Goal: Task Accomplishment & Management: Complete application form

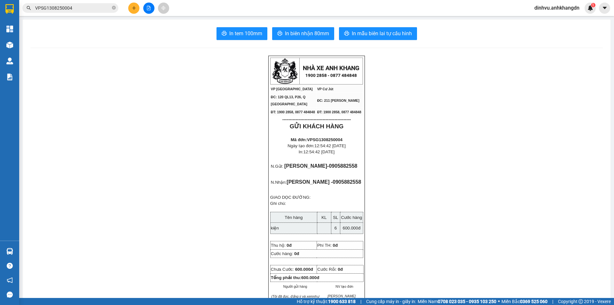
click at [147, 12] on button at bounding box center [148, 8] width 11 height 11
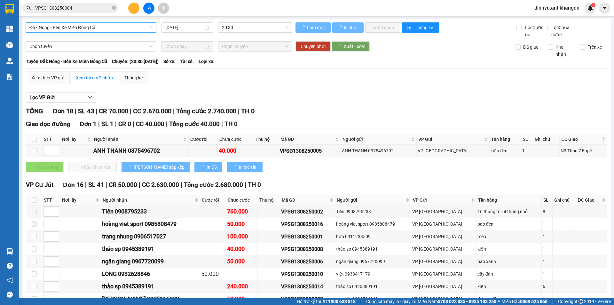
click at [131, 28] on span "Đắk Nông - Bến Xe Miền Đông Cũ" at bounding box center [90, 28] width 123 height 10
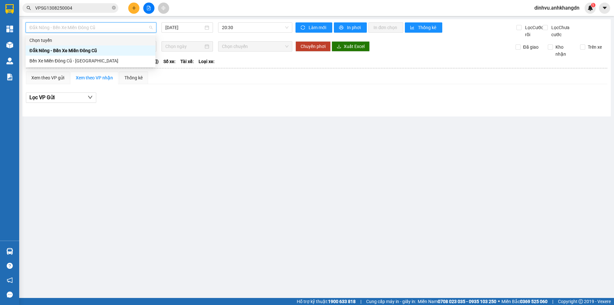
click at [112, 26] on span "Đắk Nông - Bến Xe Miền Đông Cũ" at bounding box center [90, 28] width 123 height 10
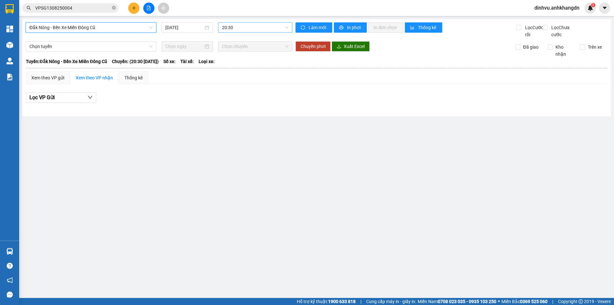
click at [250, 28] on span "20:30" at bounding box center [255, 28] width 66 height 10
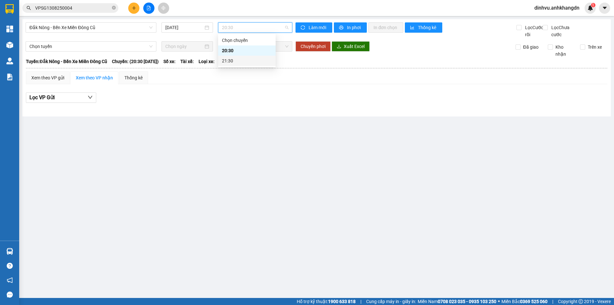
click at [245, 61] on div "21:30" at bounding box center [247, 60] width 50 height 7
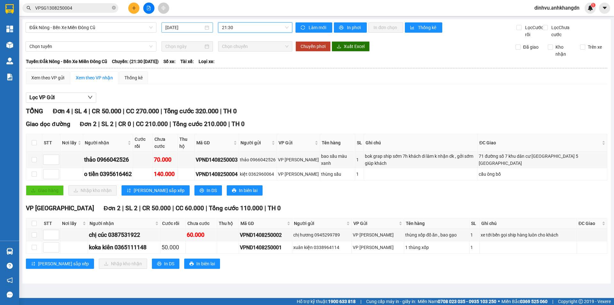
click at [193, 27] on input "[DATE]" at bounding box center [184, 27] width 38 height 7
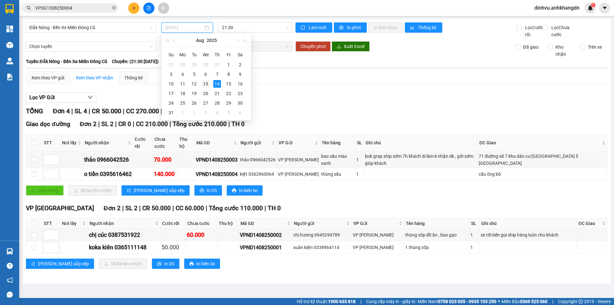
click at [208, 81] on div "13" at bounding box center [206, 84] width 8 height 8
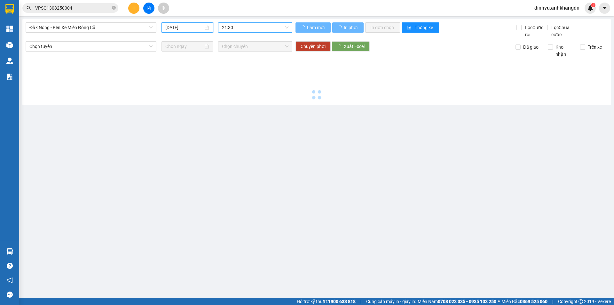
type input "[DATE]"
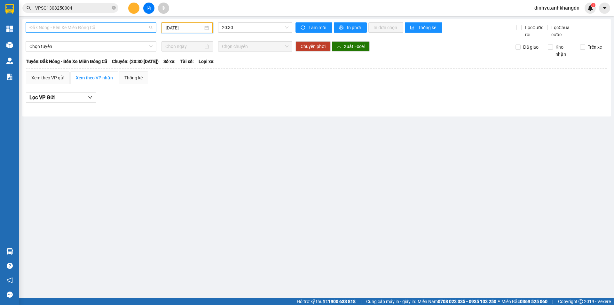
click at [104, 31] on span "Đắk Nông - Bến Xe Miền Đông Cũ" at bounding box center [90, 28] width 123 height 10
click at [93, 59] on div "Bến Xe Miền Đông Cũ - [GEOGRAPHIC_DATA]" at bounding box center [90, 60] width 123 height 7
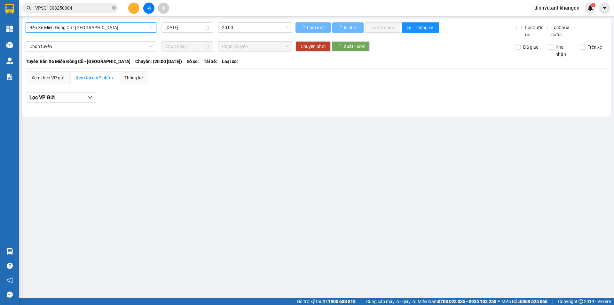
drag, startPoint x: 195, startPoint y: 26, endPoint x: 198, endPoint y: 65, distance: 39.7
click at [195, 26] on input "[DATE]" at bounding box center [184, 27] width 38 height 7
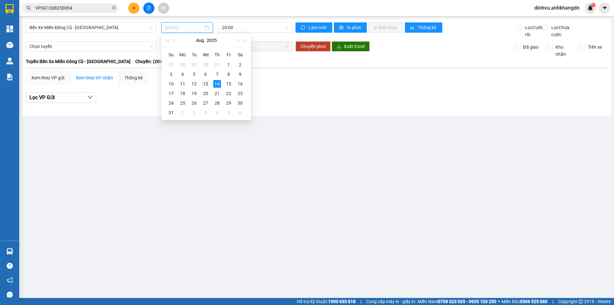
drag, startPoint x: 205, startPoint y: 83, endPoint x: 243, endPoint y: 38, distance: 59.4
click at [205, 83] on div "13" at bounding box center [206, 84] width 8 height 8
type input "[DATE]"
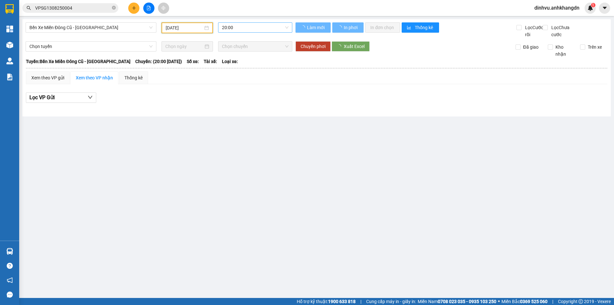
click at [244, 28] on span "20:00" at bounding box center [255, 28] width 66 height 10
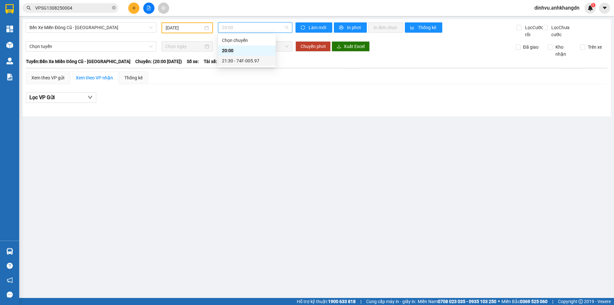
click at [239, 58] on div "21:30 - 74F-005.97" at bounding box center [247, 60] width 50 height 7
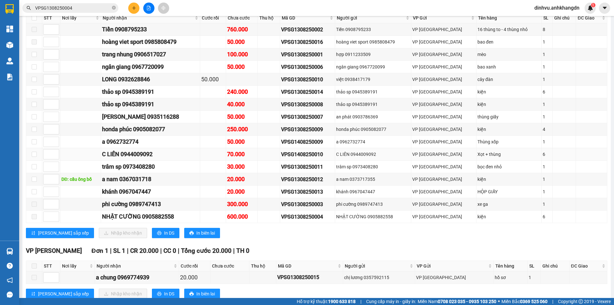
scroll to position [208, 0]
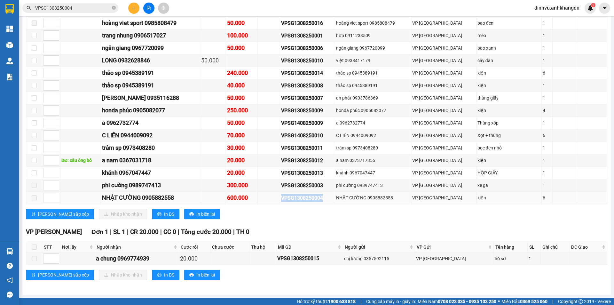
drag, startPoint x: 342, startPoint y: 197, endPoint x: 294, endPoint y: 201, distance: 47.8
click at [294, 201] on tr "NHẬT CƯỜNG 0905882558 600.000 VPSG1308250004 NHẬT CƯỜNG 0905882558 VP Sài Gòn k…" at bounding box center [316, 197] width 581 height 12
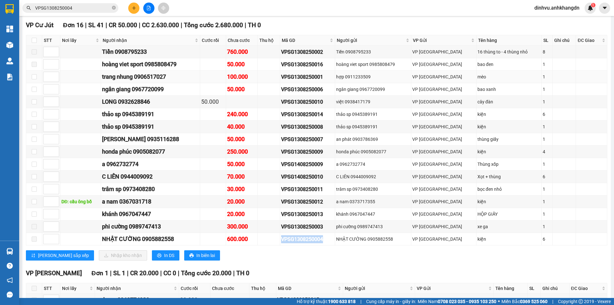
scroll to position [48, 0]
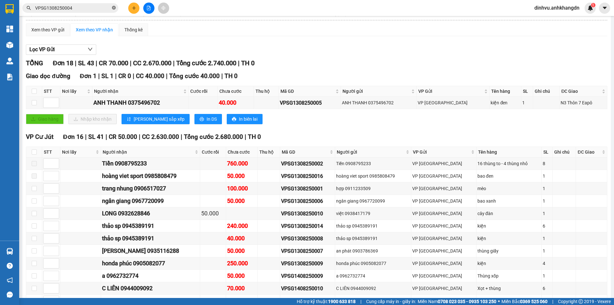
click at [114, 9] on icon "close-circle" at bounding box center [114, 8] width 4 height 4
click at [112, 10] on span at bounding box center [70, 8] width 96 height 10
click at [95, 11] on input "text" at bounding box center [72, 7] width 75 height 7
paste input "VPSG1308250004"
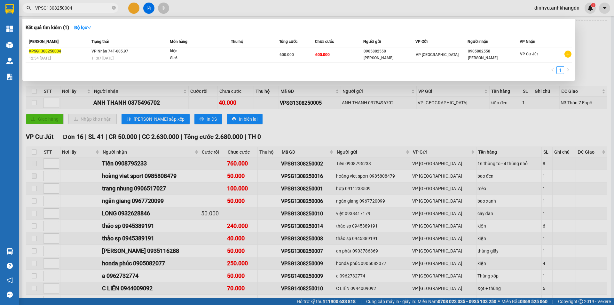
type input "VPSG1308250004"
click at [153, 56] on div "11:07 - 14/08" at bounding box center [130, 58] width 78 height 7
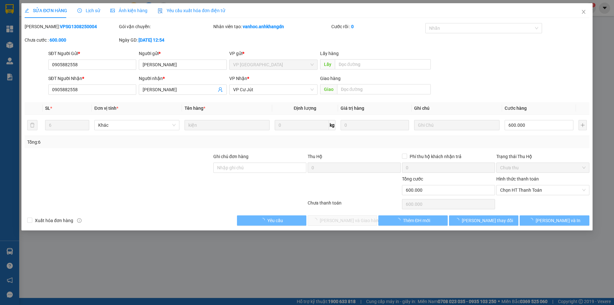
type input "0905882558"
type input "NHẬT CƯỜNG"
type input "0905882558"
type input "NHẬT CƯỜNG"
type input "600.000"
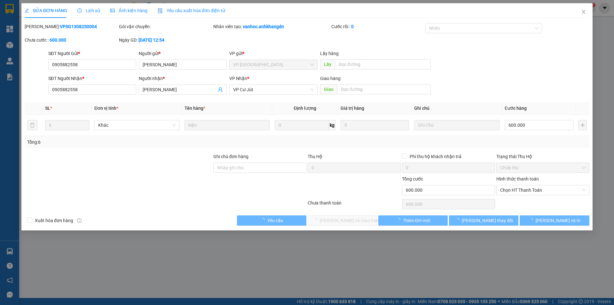
type input "600.000"
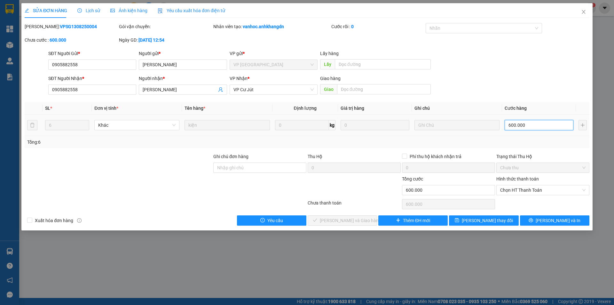
click at [531, 128] on input "600.000" at bounding box center [538, 125] width 69 height 10
type input "0"
type input "40"
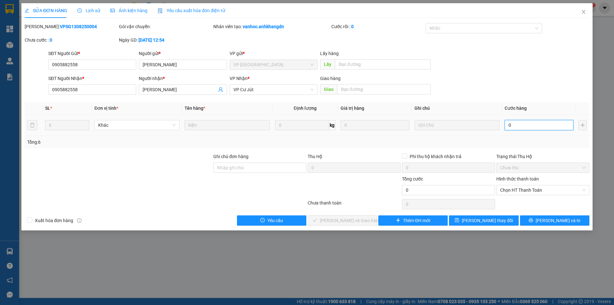
type input "40"
type input "480"
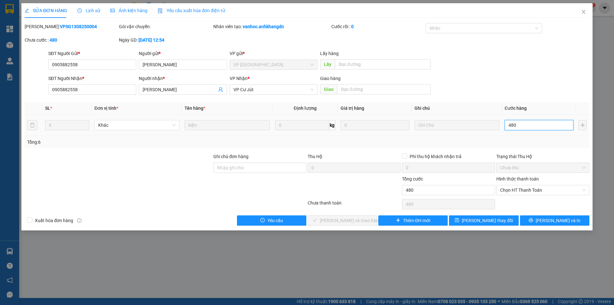
type input "4.800"
type input "48.000"
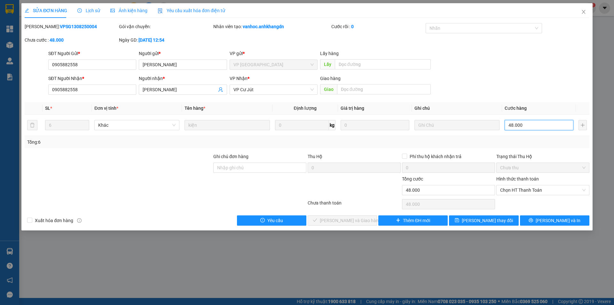
type input "48.000"
drag, startPoint x: 554, startPoint y: 137, endPoint x: 556, endPoint y: 151, distance: 14.4
click at [554, 137] on div "Tổng: 6" at bounding box center [307, 142] width 565 height 12
click at [550, 224] on button "[PERSON_NAME] và In" at bounding box center [554, 220] width 69 height 10
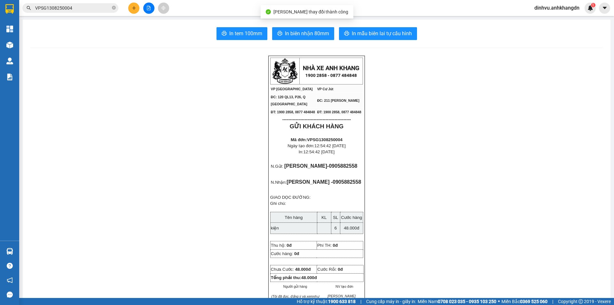
click at [102, 11] on input "VPSG1308250004" at bounding box center [72, 7] width 75 height 7
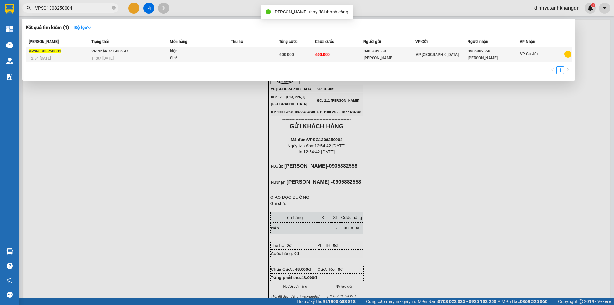
click at [125, 48] on table "Mã ĐH Trạng thái Món hàng Thu hộ Tổng cước Chưa cước Người gửi VP Gửi Người nhậ…" at bounding box center [299, 49] width 546 height 27
click at [125, 48] on span "VP Nhận 74F-005.97" at bounding box center [109, 50] width 37 height 5
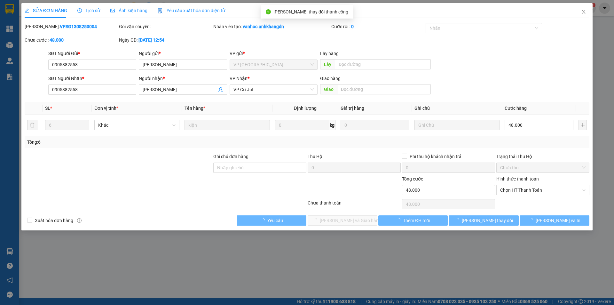
type input "0905882558"
type input "NHẬT CƯỜNG"
type input "0905882558"
type input "NHẬT CƯỜNG"
type input "48.000"
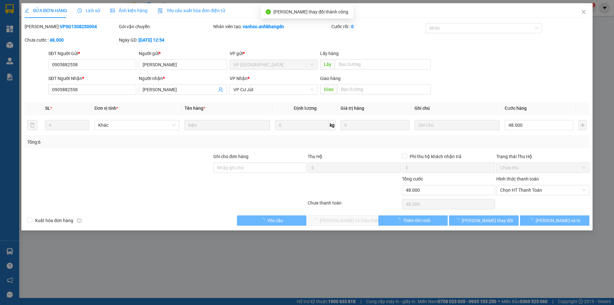
type input "48.000"
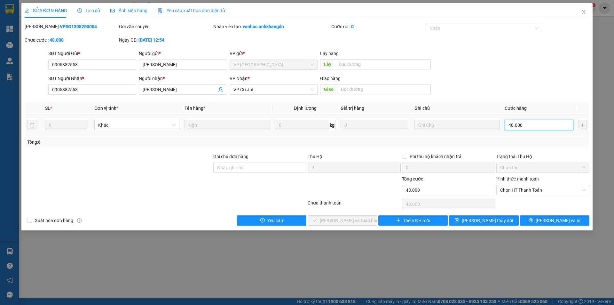
click at [537, 126] on input "48.000" at bounding box center [538, 125] width 69 height 10
type input "0"
type input "40"
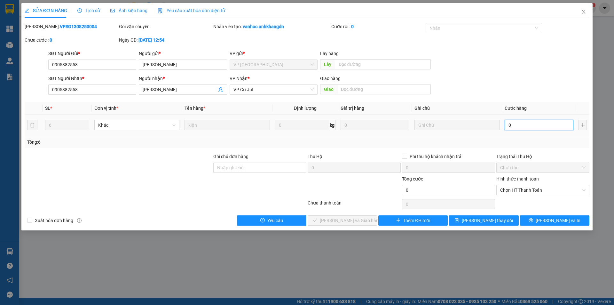
type input "40"
type input "480"
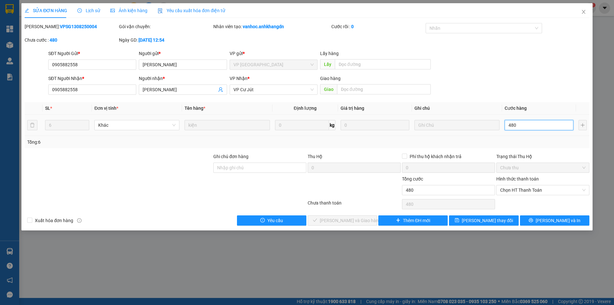
type input "4.800"
type input "48.000"
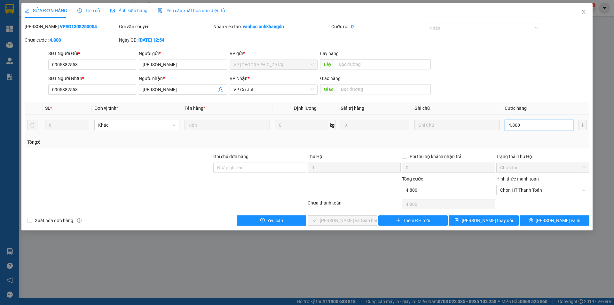
type input "48.000"
type input "480.000"
click at [553, 220] on span "[PERSON_NAME] và In" at bounding box center [557, 220] width 45 height 7
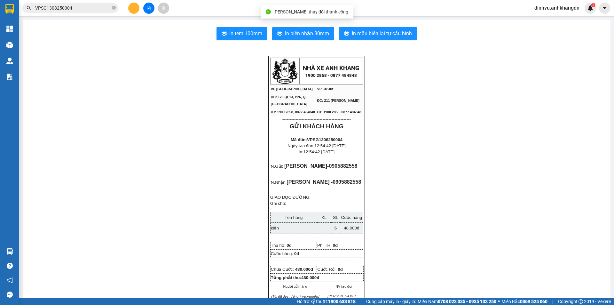
drag, startPoint x: 188, startPoint y: 90, endPoint x: 172, endPoint y: 85, distance: 17.4
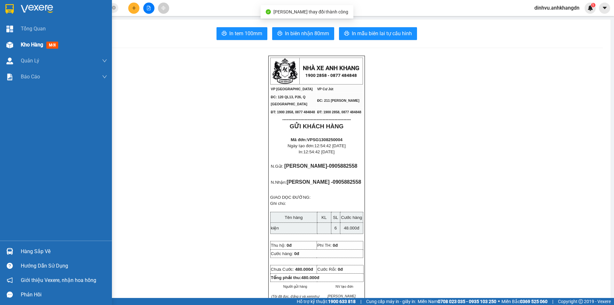
click at [24, 49] on div "Kho hàng mới" at bounding box center [64, 45] width 86 height 16
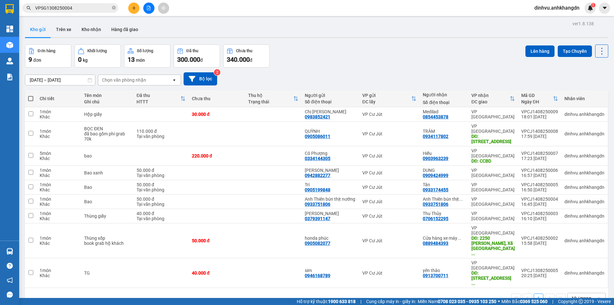
click at [129, 3] on div at bounding box center [149, 8] width 48 height 11
click at [131, 14] on div "Kết quả tìm kiếm ( 1 ) Bộ lọc Mã ĐH Trạng thái Món hàng Thu hộ Tổng cước Chưa c…" at bounding box center [307, 8] width 614 height 16
click at [132, 10] on button at bounding box center [133, 8] width 11 height 11
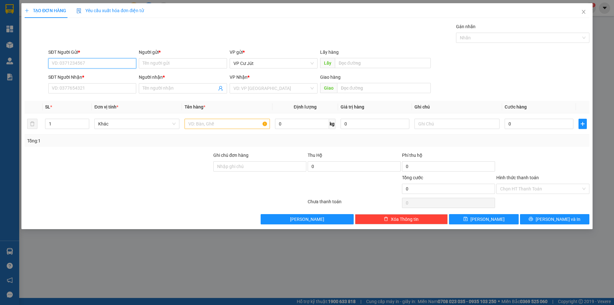
click at [95, 65] on input "SĐT Người Gửi *" at bounding box center [92, 63] width 88 height 10
click at [92, 78] on div "0325355239 - [PERSON_NAME]" at bounding box center [92, 76] width 80 height 7
type input "0325355239"
type input "[PERSON_NAME]"
type input "0921023472"
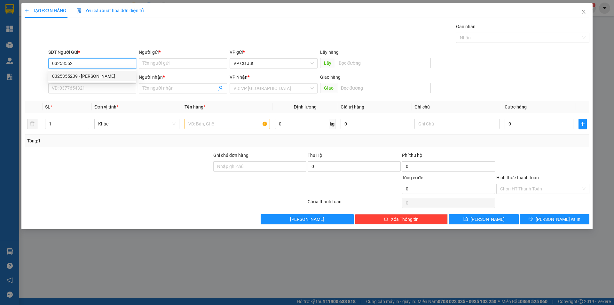
type input "uyên"
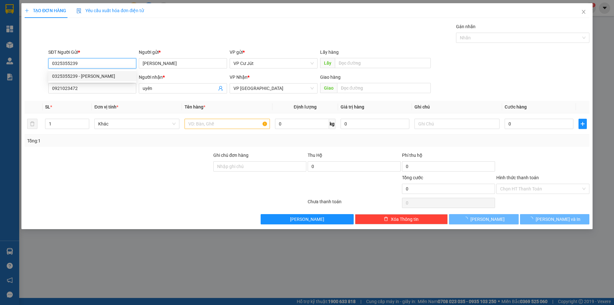
type input "50.000"
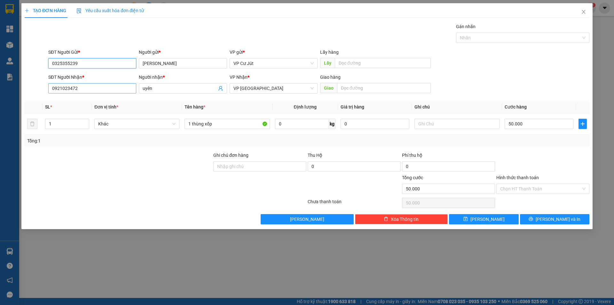
type input "0325355239"
drag, startPoint x: 84, startPoint y: 90, endPoint x: 38, endPoint y: 97, distance: 46.5
click at [39, 97] on div "Transit Pickup Surcharge Ids Transit Deliver Surcharge Ids Transit Deliver Surc…" at bounding box center [307, 123] width 565 height 201
type input "0935783563"
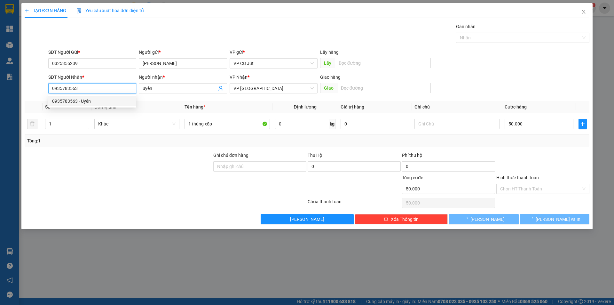
click at [71, 101] on div "0935783563 - Uyên" at bounding box center [92, 101] width 80 height 7
type input "Uyên"
type input "40.000"
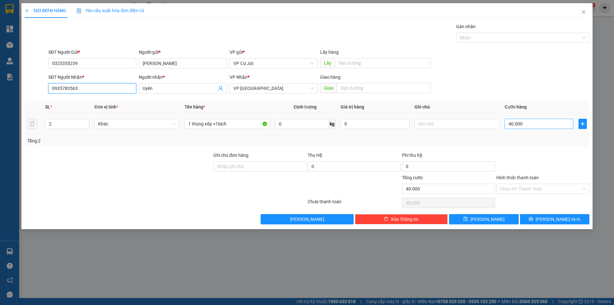
type input "0935783563"
click at [526, 123] on input "40.000" at bounding box center [538, 124] width 69 height 10
type input "0"
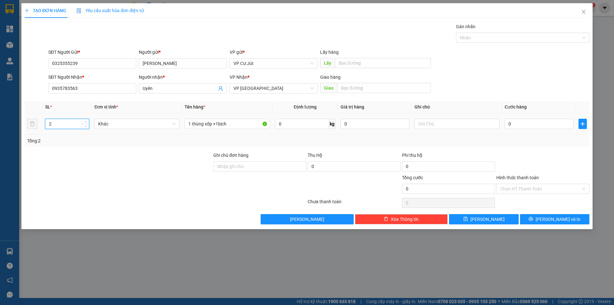
click at [65, 121] on input "2" at bounding box center [66, 124] width 43 height 10
drag, startPoint x: 203, startPoint y: 128, endPoint x: 129, endPoint y: 139, distance: 75.0
click at [127, 139] on div "SL * Đơn vị tính * Tên hàng * Định lượng Giá trị hàng Ghi chú Cước hàng Khác 1 …" at bounding box center [307, 124] width 565 height 46
type input "[GEOGRAPHIC_DATA]"
type input "50"
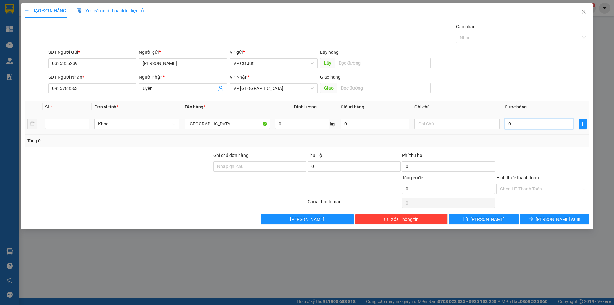
type input "50"
type input "500"
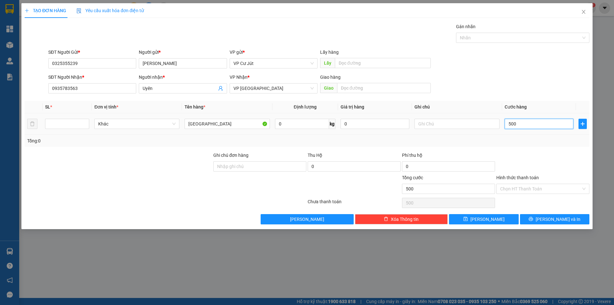
type input "5.000"
type input "50.000"
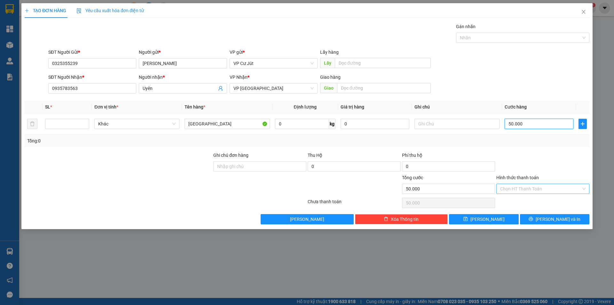
type input "50.000"
drag, startPoint x: 534, startPoint y: 184, endPoint x: 535, endPoint y: 196, distance: 12.3
click at [534, 184] on input "Hình thức thanh toán" at bounding box center [540, 189] width 81 height 10
click at [535, 199] on div "Tại văn phòng" at bounding box center [542, 201] width 85 height 7
type input "0"
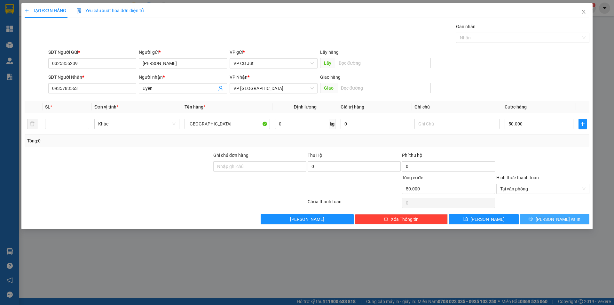
click at [547, 219] on button "[PERSON_NAME] và In" at bounding box center [554, 219] width 69 height 10
click at [550, 219] on span "[PERSON_NAME] và In" at bounding box center [557, 218] width 45 height 7
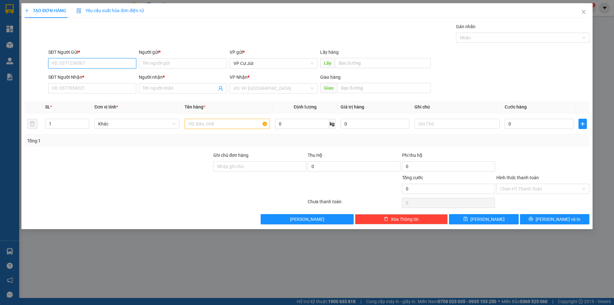
click at [103, 60] on input "SĐT Người Gửi *" at bounding box center [92, 63] width 88 height 10
type input "0325355239"
click at [99, 73] on div "0325355239 - [PERSON_NAME]" at bounding box center [92, 76] width 80 height 7
type input "[PERSON_NAME]"
type input "0921023472"
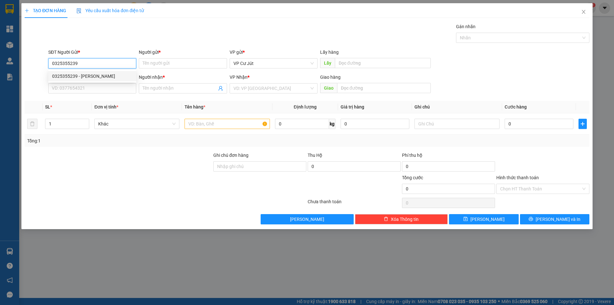
type input "uyên"
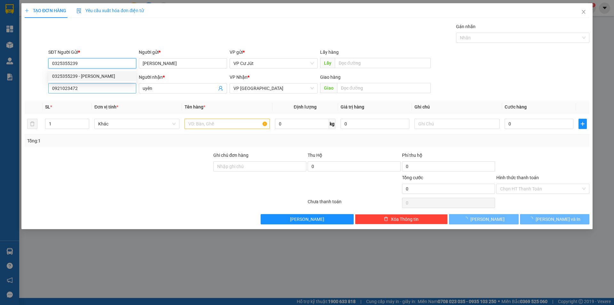
type input "50.000"
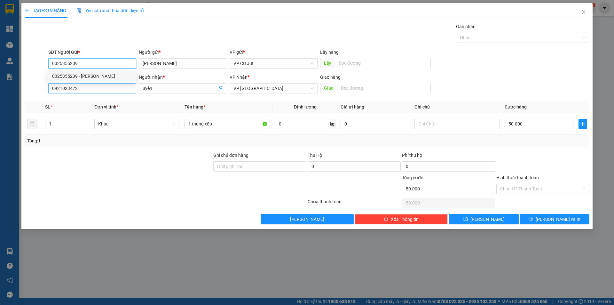
type input "0325355239"
drag, startPoint x: 99, startPoint y: 88, endPoint x: 27, endPoint y: 89, distance: 72.6
click at [27, 89] on div "SĐT Người Nhận * 0921023472 0921023472 Người nhận * uyên VP Nhận * VP [GEOGRAPH…" at bounding box center [307, 85] width 566 height 22
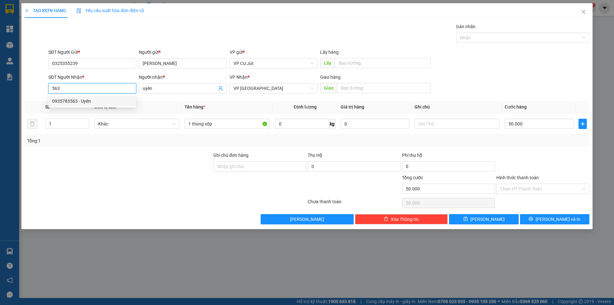
click at [78, 98] on div "0935783563 - Uyên" at bounding box center [92, 101] width 80 height 7
type input "0935783563"
type input "Uyên"
type input "40.000"
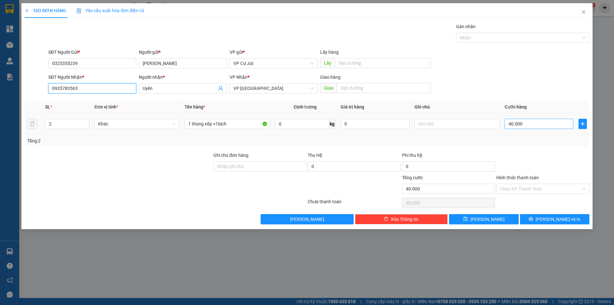
type input "0935783563"
click at [512, 128] on input "40.000" at bounding box center [538, 124] width 69 height 10
type input "0"
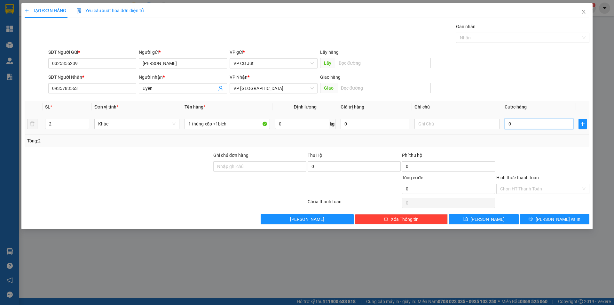
type input "50"
type input "500"
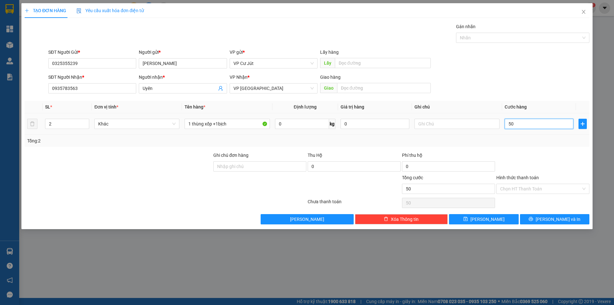
type input "500"
type input "5.000"
type input "50.000"
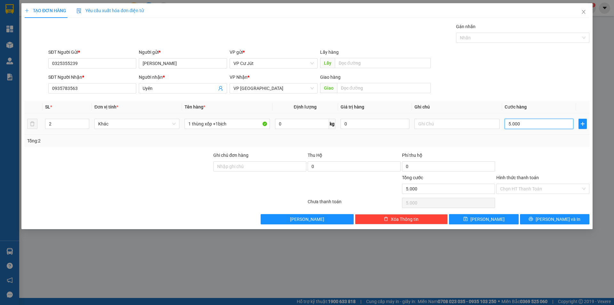
type input "50.000"
click at [560, 191] on input "Hình thức thanh toán" at bounding box center [540, 189] width 81 height 10
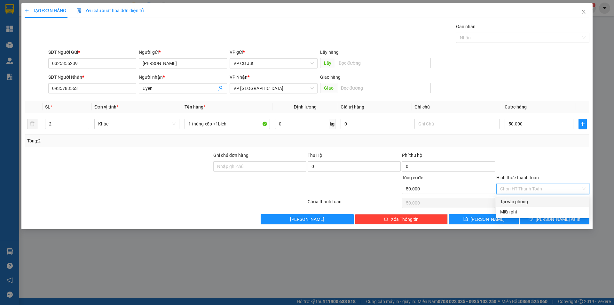
click at [546, 200] on div "Tại văn phòng" at bounding box center [542, 201] width 85 height 7
type input "0"
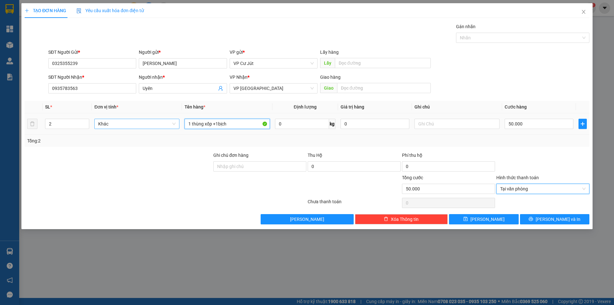
drag, startPoint x: 168, startPoint y: 124, endPoint x: 130, endPoint y: 122, distance: 37.8
click at [131, 122] on tr "2 Khác 1 thùng xốp +1bịch 0 kg 0 50.000" at bounding box center [307, 123] width 565 height 21
type input "t"
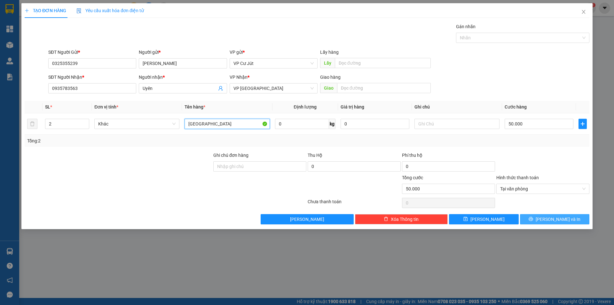
type input "[GEOGRAPHIC_DATA]"
click at [563, 216] on span "[PERSON_NAME] và In" at bounding box center [557, 218] width 45 height 7
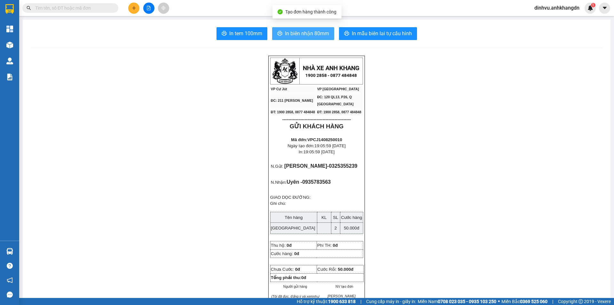
click at [300, 37] on span "In biên nhận 80mm" at bounding box center [307, 33] width 44 height 8
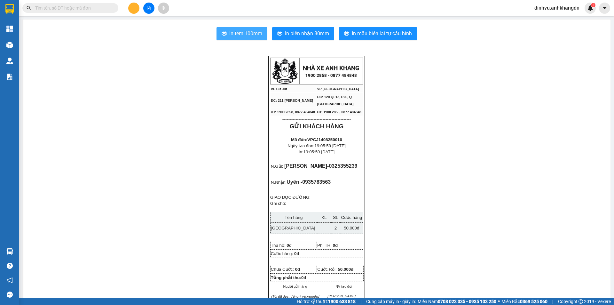
click at [248, 35] on span "In tem 100mm" at bounding box center [245, 33] width 33 height 8
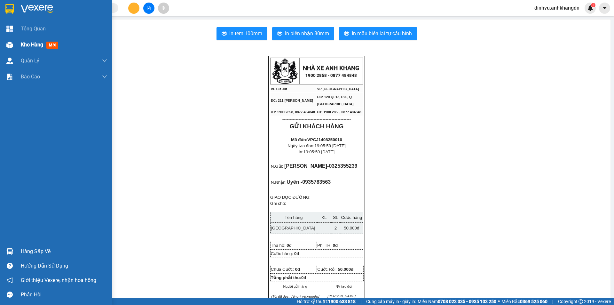
click at [17, 44] on div "Kho hàng mới" at bounding box center [56, 45] width 112 height 16
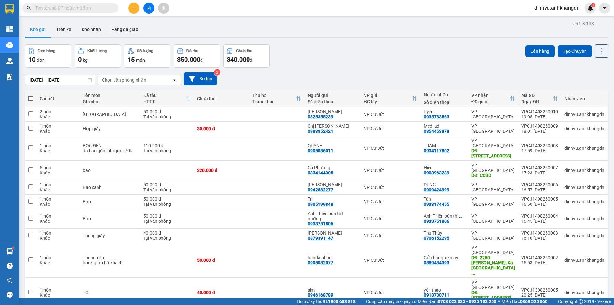
click at [136, 7] on icon "plus" at bounding box center [134, 8] width 4 height 4
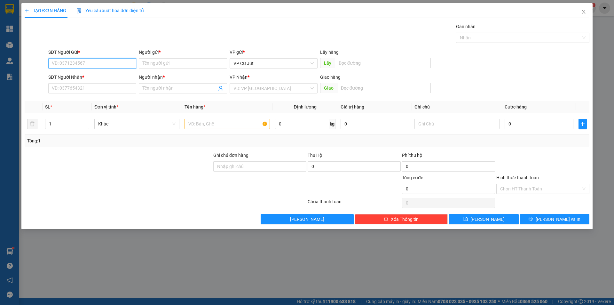
click at [126, 60] on input "SĐT Người Gửi *" at bounding box center [92, 63] width 88 height 10
click at [150, 63] on input "Người gửi *" at bounding box center [183, 63] width 88 height 10
type input "PHƯỢNG"
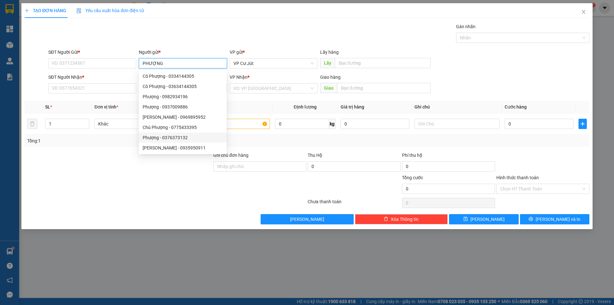
click at [186, 138] on div "Phượng - 0376373132" at bounding box center [183, 137] width 80 height 7
type input "0376373132"
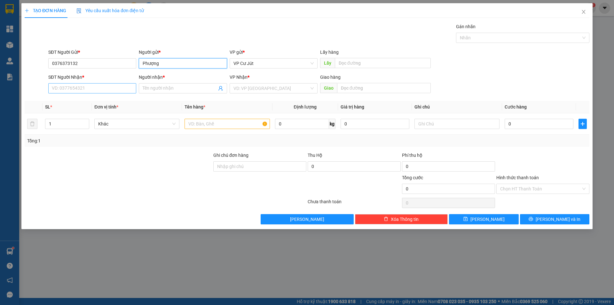
type input "Phượng"
click at [100, 90] on input "SĐT Người Nhận *" at bounding box center [92, 88] width 88 height 10
click at [163, 87] on input "Người nhận *" at bounding box center [180, 88] width 74 height 7
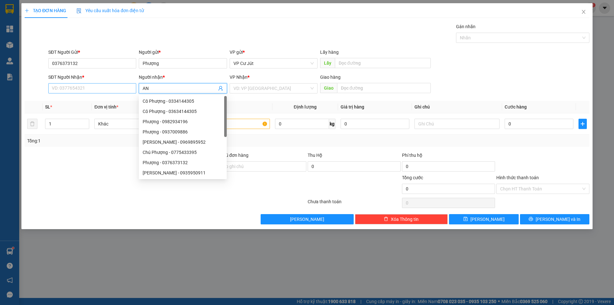
type input "AN"
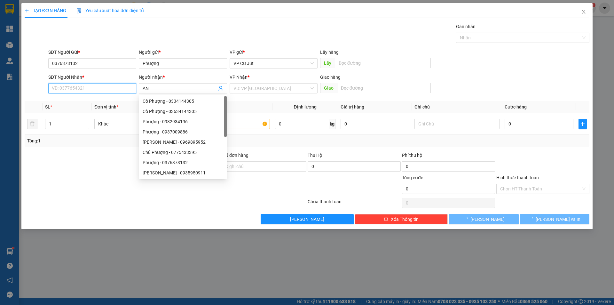
click at [118, 88] on input "SĐT Người Nhận *" at bounding box center [92, 88] width 88 height 10
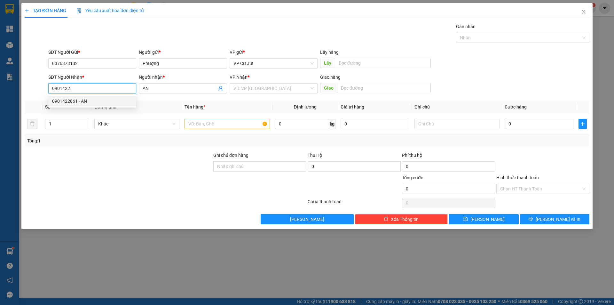
click at [120, 100] on div "0901422861 - AN" at bounding box center [92, 101] width 80 height 7
type input "0901422861"
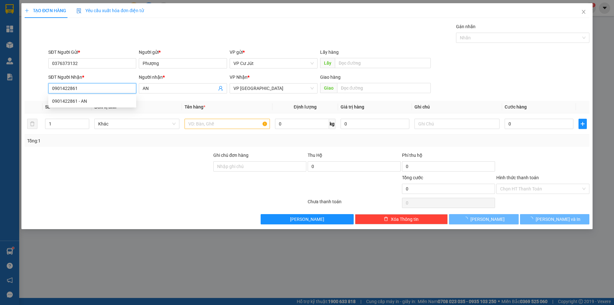
type input "40.000"
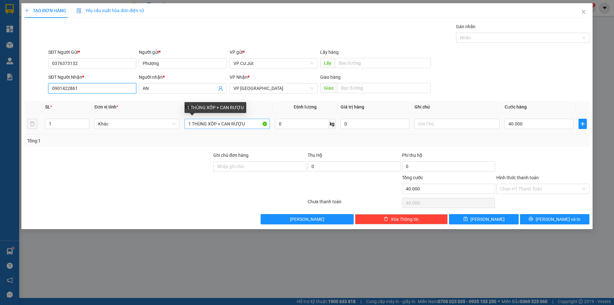
type input "0901422861"
drag, startPoint x: 243, startPoint y: 121, endPoint x: 184, endPoint y: 125, distance: 58.9
click at [185, 124] on input "1 THÙNG XỐP + CAN RƯỢU" at bounding box center [226, 124] width 85 height 10
type input "t"
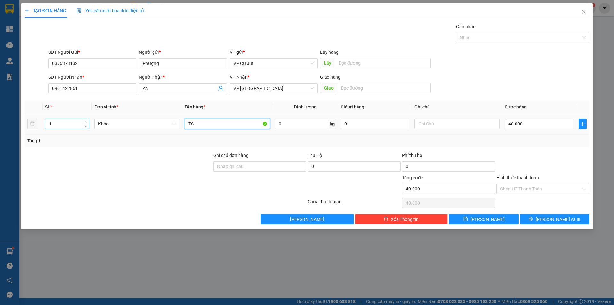
type input "TG"
click at [81, 124] on input "1" at bounding box center [66, 124] width 43 height 10
type input "2"
click at [521, 122] on input "40.000" at bounding box center [538, 124] width 69 height 10
type input "0"
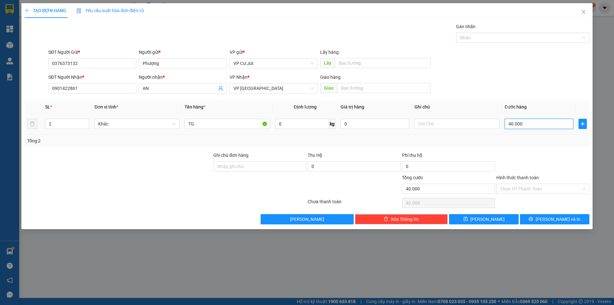
type input "0"
type input "10"
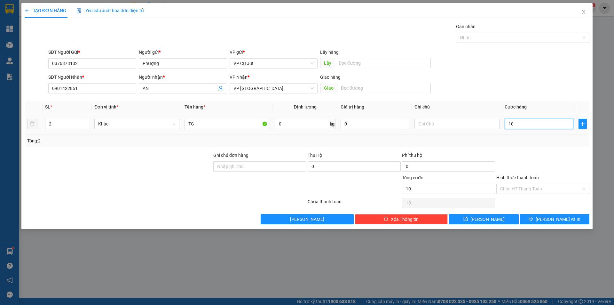
type input "100"
type input "1.000"
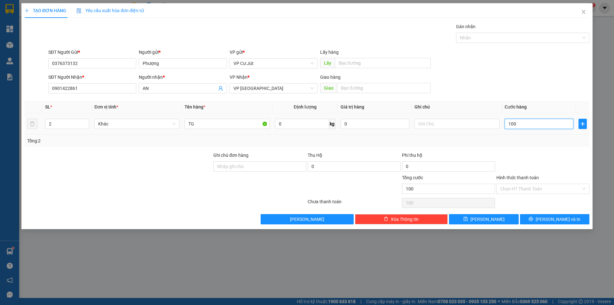
type input "1.000"
type input "10.000"
type input "100.000"
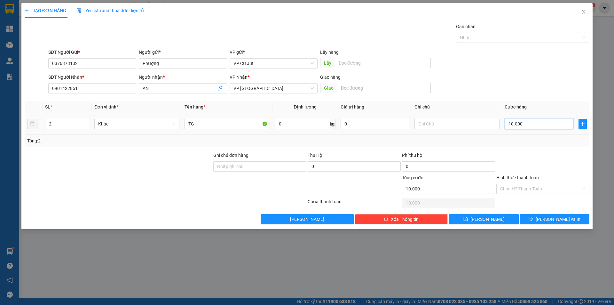
type input "100.000"
click at [517, 188] on input "Hình thức thanh toán" at bounding box center [540, 189] width 81 height 10
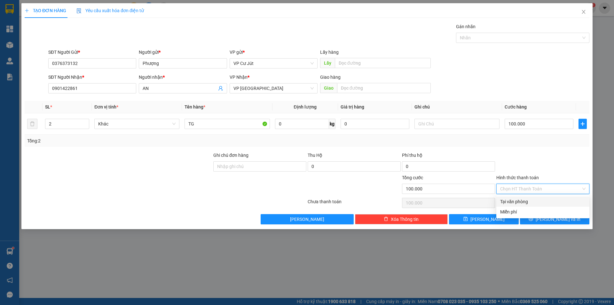
click at [519, 201] on div "Tại văn phòng" at bounding box center [542, 201] width 85 height 7
type input "0"
click at [551, 219] on span "[PERSON_NAME] và In" at bounding box center [557, 218] width 45 height 7
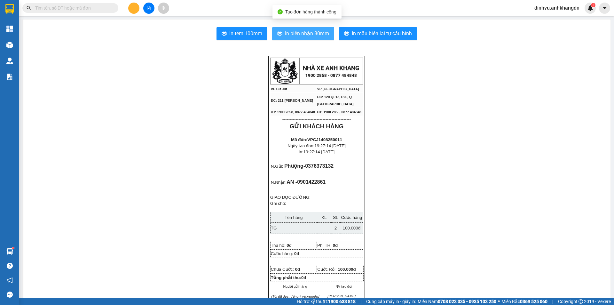
click at [293, 37] on span "In biên nhận 80mm" at bounding box center [307, 33] width 44 height 8
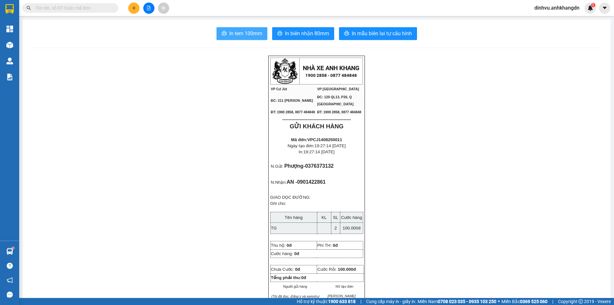
click at [230, 38] on button "In tem 100mm" at bounding box center [241, 33] width 51 height 13
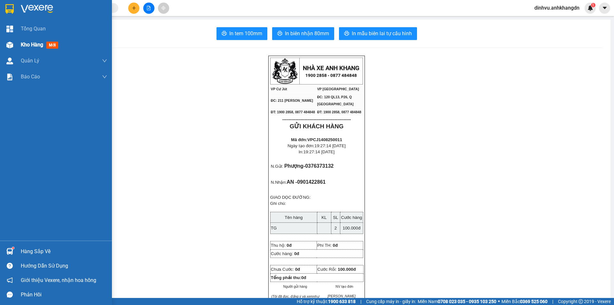
click at [23, 42] on span "Kho hàng" at bounding box center [32, 45] width 22 height 6
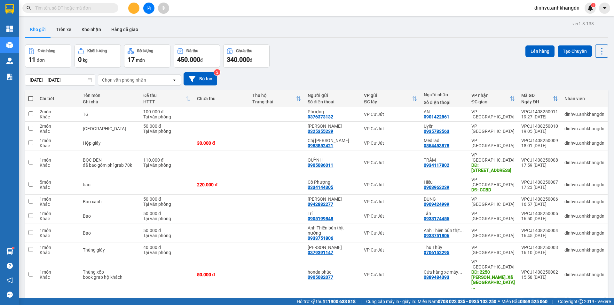
click at [134, 10] on button at bounding box center [133, 8] width 11 height 11
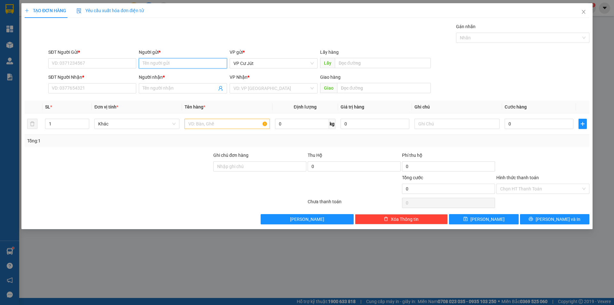
click at [177, 60] on input "Người gửi *" at bounding box center [183, 63] width 88 height 10
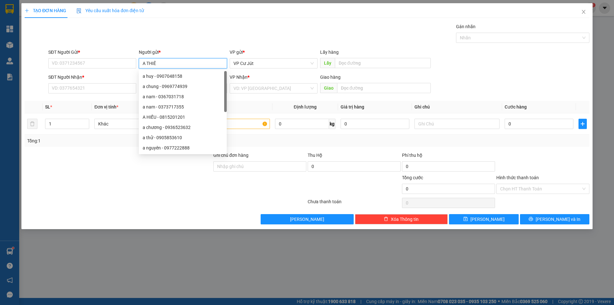
type input "A THIÊN"
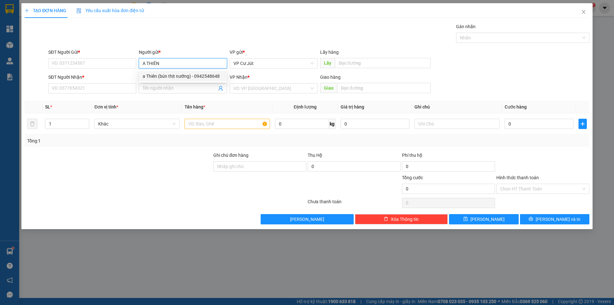
click at [183, 76] on div "a Thiên (bún thịt nướng) - 0942548648" at bounding box center [183, 76] width 80 height 7
type input "0942548648"
type input "a [DEMOGRAPHIC_DATA] (bún thịt nướng)"
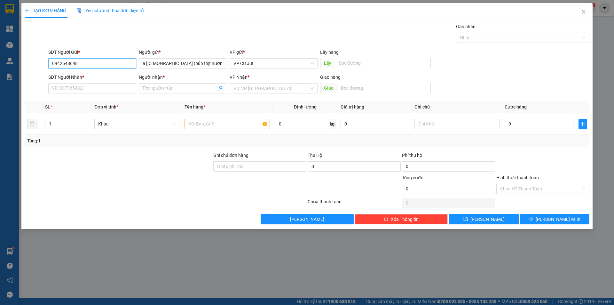
drag, startPoint x: 82, startPoint y: 64, endPoint x: 20, endPoint y: 71, distance: 62.5
click at [20, 71] on div "TẠO ĐƠN HÀNG Yêu cầu xuất hóa đơn điện tử Transit Pickup Surcharge Ids Transit …" at bounding box center [307, 152] width 614 height 305
click at [61, 91] on input "SĐT Người Nhận *" at bounding box center [92, 88] width 88 height 10
paste input "0942548648"
type input "0942548648"
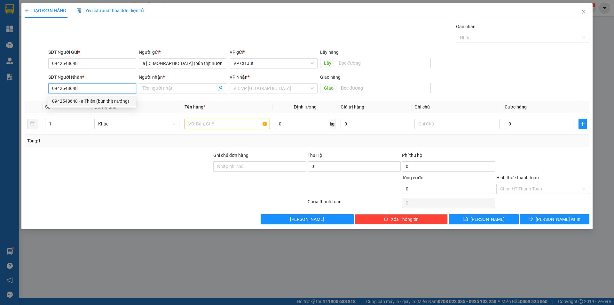
click at [120, 100] on div "0942548648 - a Thiên (bún thịt nướng)" at bounding box center [92, 101] width 80 height 7
type input "a [DEMOGRAPHIC_DATA] (bún thịt nướng)"
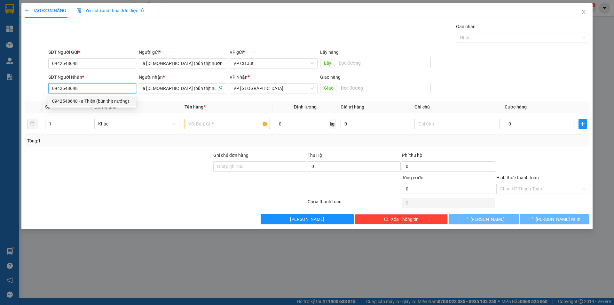
type input "80.000"
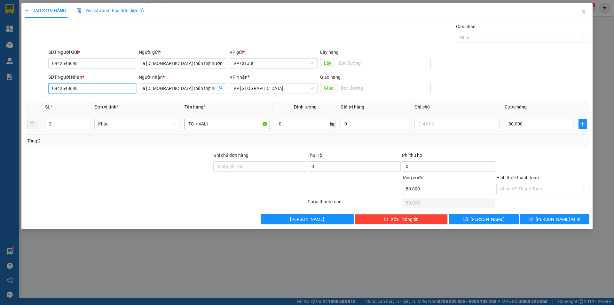
type input "0942548648"
click at [223, 122] on input "TG + VALI" at bounding box center [226, 124] width 85 height 10
click at [188, 122] on input "TG + VALI" at bounding box center [226, 124] width 85 height 10
type input "bọc"
click at [73, 122] on input "2" at bounding box center [66, 124] width 43 height 10
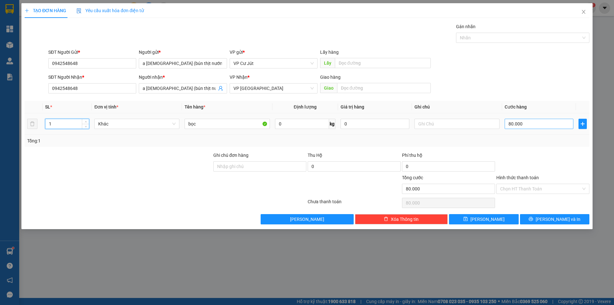
type input "1"
click at [550, 121] on input "80.000" at bounding box center [538, 124] width 69 height 10
type input "0"
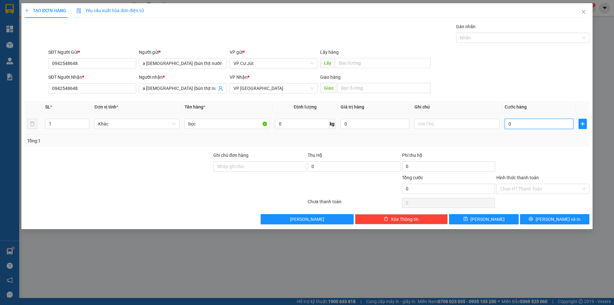
type input "30"
type input "300"
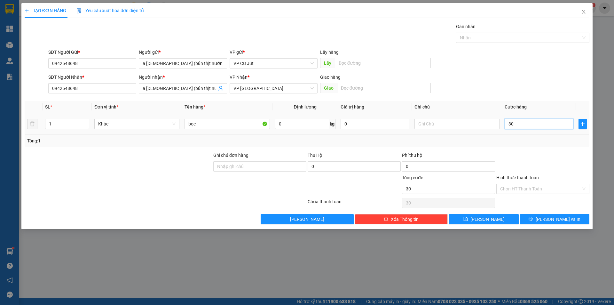
type input "300"
type input "3.000"
type input "30.000"
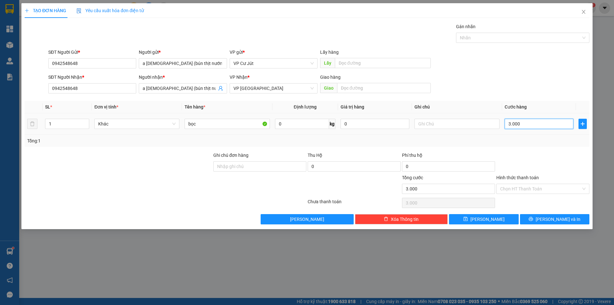
type input "30.000"
click at [549, 222] on span "[PERSON_NAME] và In" at bounding box center [557, 218] width 45 height 7
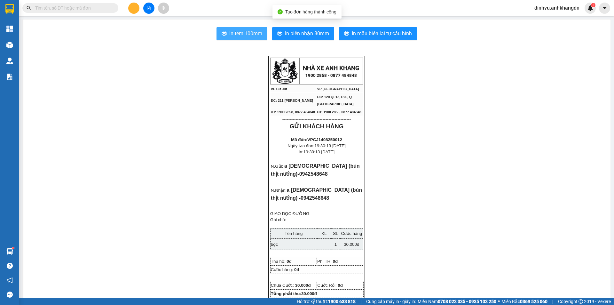
click at [244, 34] on span "In tem 100mm" at bounding box center [245, 33] width 33 height 8
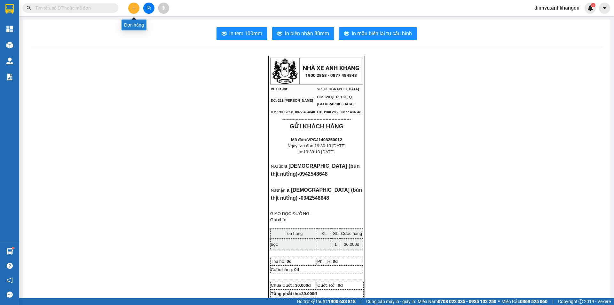
click at [134, 4] on button at bounding box center [133, 8] width 11 height 11
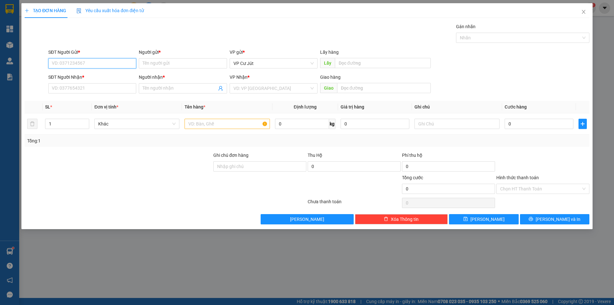
click at [75, 62] on input "SĐT Người Gửi *" at bounding box center [92, 63] width 88 height 10
click at [89, 76] on div "0906517027 - C TRANG" at bounding box center [92, 76] width 80 height 7
type input "0906517027"
type input "C TRANG"
type input "0815201201"
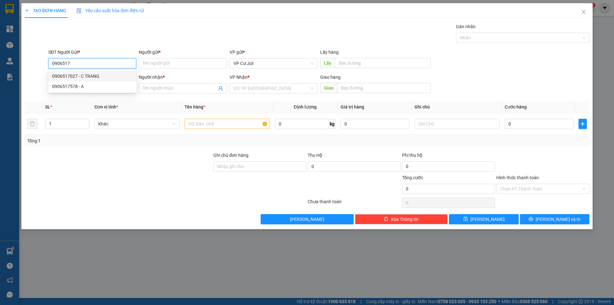
type input "A HIẾU"
type input "2.500.000"
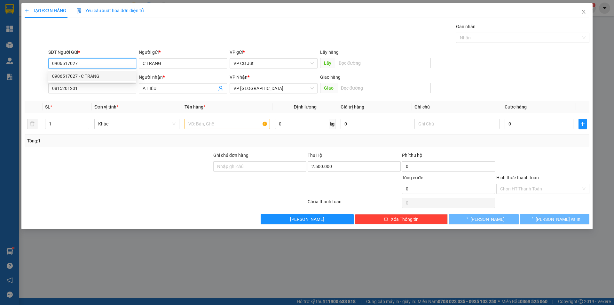
type input "100.000"
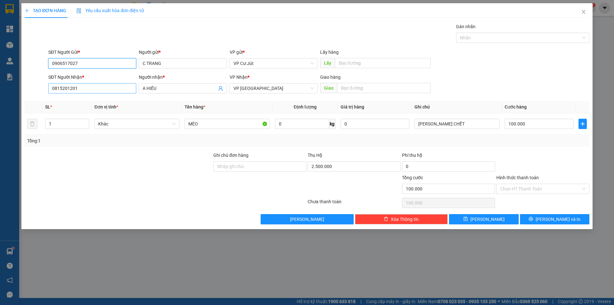
type input "0906517027"
drag, startPoint x: 94, startPoint y: 88, endPoint x: 48, endPoint y: 86, distance: 46.1
click at [48, 86] on input "0815201201" at bounding box center [92, 88] width 88 height 10
click at [113, 102] on div "0911233509 - hợp" at bounding box center [92, 101] width 80 height 7
type input "0911233509"
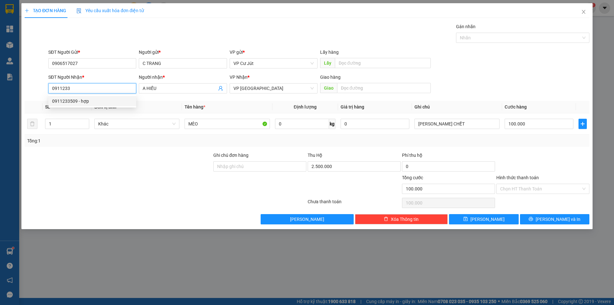
type input "hợp"
type input "0"
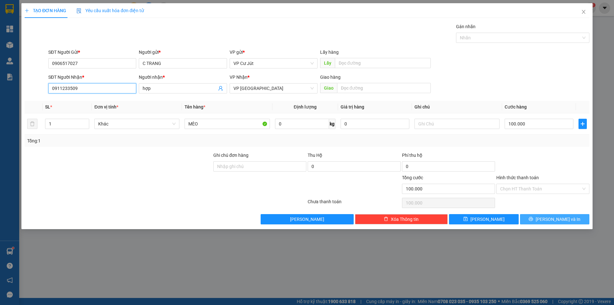
type input "0911233509"
click at [551, 220] on span "[PERSON_NAME] và In" at bounding box center [557, 218] width 45 height 7
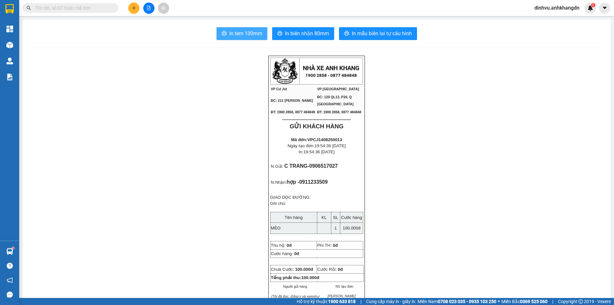
click at [233, 35] on span "In tem 100mm" at bounding box center [245, 33] width 33 height 8
click at [285, 32] on span "In biên nhận 80mm" at bounding box center [307, 33] width 44 height 8
click at [136, 8] on button at bounding box center [133, 8] width 11 height 11
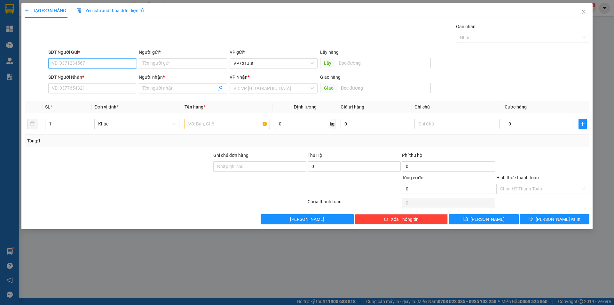
click at [88, 64] on input "SĐT Người Gửi *" at bounding box center [92, 63] width 88 height 10
type input "5"
click at [92, 72] on div "0906517027 - C TRANG" at bounding box center [92, 76] width 88 height 10
type input "0906517027"
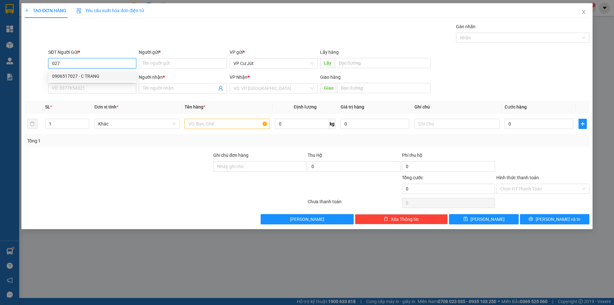
type input "C TRANG"
type input "0911233509"
type input "hợp"
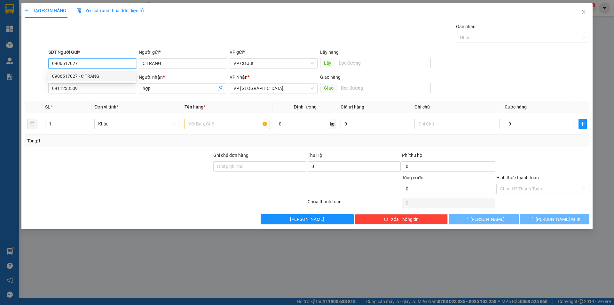
type input "100.000"
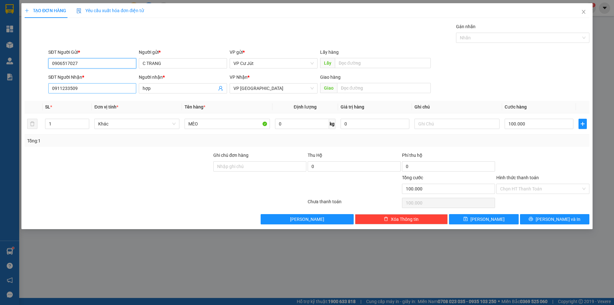
type input "0906517027"
drag, startPoint x: 97, startPoint y: 88, endPoint x: 6, endPoint y: 83, distance: 90.9
click at [7, 83] on div "TẠO ĐƠN HÀNG Yêu cầu xuất hóa đơn điện tử Transit Pickup Surcharge Ids Transit …" at bounding box center [307, 152] width 614 height 305
type input "0941768999"
drag, startPoint x: 157, startPoint y: 89, endPoint x: 130, endPoint y: 87, distance: 27.2
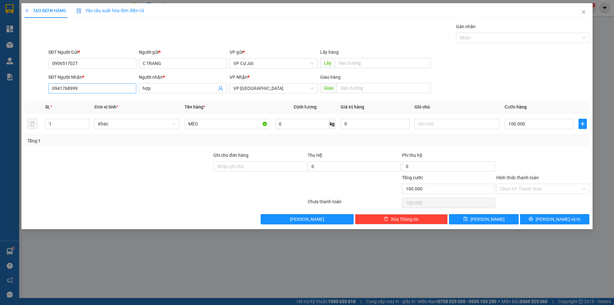
click at [130, 87] on div "SĐT Người Nhận * 0941768999 0941768999 Người nhận * hợp VP Nhận * VP [GEOGRAPHI…" at bounding box center [318, 85] width 543 height 22
type input "A"
click at [342, 172] on div "0" at bounding box center [354, 167] width 93 height 13
click at [342, 167] on input "0" at bounding box center [354, 166] width 93 height 10
type input "5.900.000"
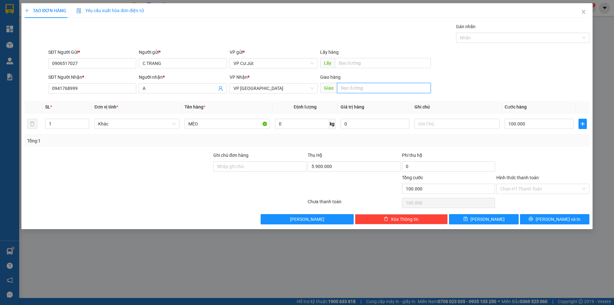
click at [367, 85] on input "text" at bounding box center [384, 88] width 94 height 10
click at [426, 88] on input "37 đường số 14 [GEOGRAPHIC_DATA] khu dân cư ven sộ" at bounding box center [384, 88] width 94 height 10
drag, startPoint x: 426, startPoint y: 88, endPoint x: 405, endPoint y: 90, distance: 21.1
click at [405, 90] on input "37 đường số 14 [GEOGRAPHIC_DATA] khu dân cư ven sộ" at bounding box center [384, 88] width 94 height 10
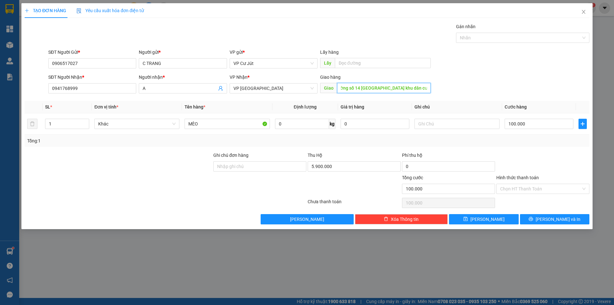
click at [425, 89] on input "37 đường số 14 [GEOGRAPHIC_DATA] khu dân cư ven sộ" at bounding box center [384, 88] width 94 height 10
click at [426, 89] on input "37 đường số 14 [GEOGRAPHIC_DATA] khu dân cư ven sộ" at bounding box center [384, 88] width 94 height 10
type input "37 đường số 14 [GEOGRAPHIC_DATA] khu dân cư ven sông"
click at [448, 127] on input "text" at bounding box center [456, 124] width 85 height 10
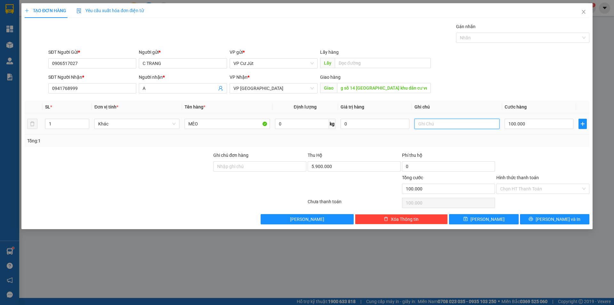
scroll to position [0, 0]
type input "book rap cho khách"
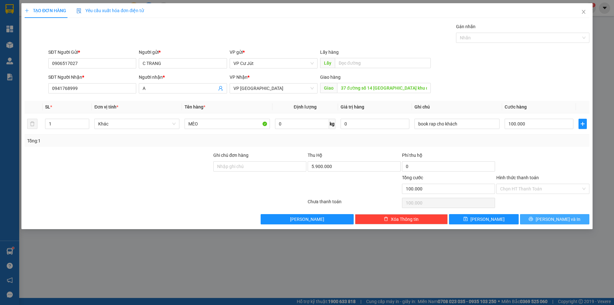
click at [538, 222] on button "[PERSON_NAME] và In" at bounding box center [554, 219] width 69 height 10
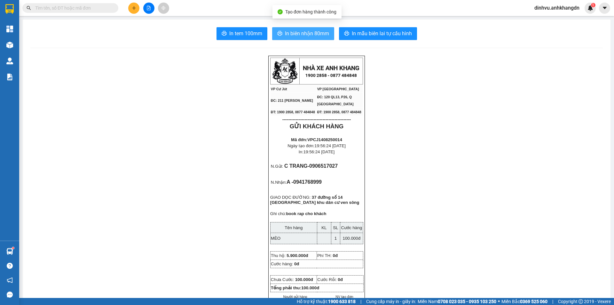
click at [306, 34] on span "In biên nhận 80mm" at bounding box center [307, 33] width 44 height 8
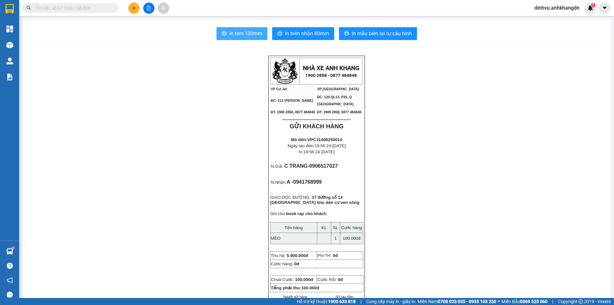
click at [248, 35] on span "In tem 100mm" at bounding box center [245, 33] width 33 height 8
click at [301, 36] on span "In biên nhận 80mm" at bounding box center [307, 33] width 44 height 8
click at [238, 29] on button "In tem 100mm" at bounding box center [241, 33] width 51 height 13
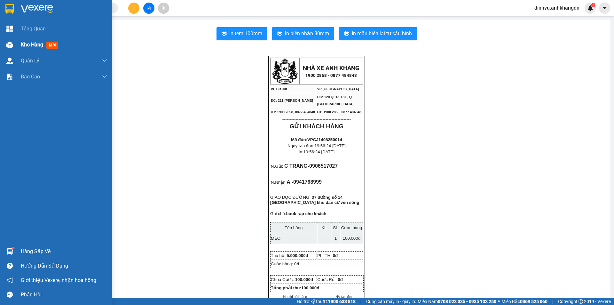
click at [34, 43] on span "Kho hàng" at bounding box center [32, 45] width 22 height 6
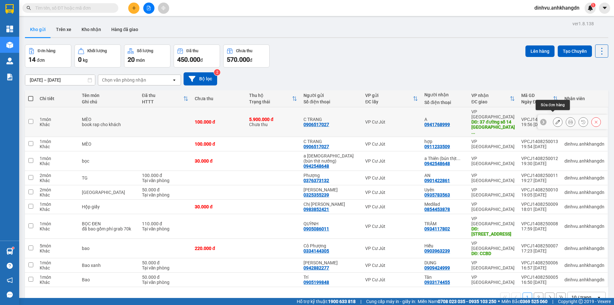
click at [555, 120] on icon at bounding box center [557, 122] width 4 height 4
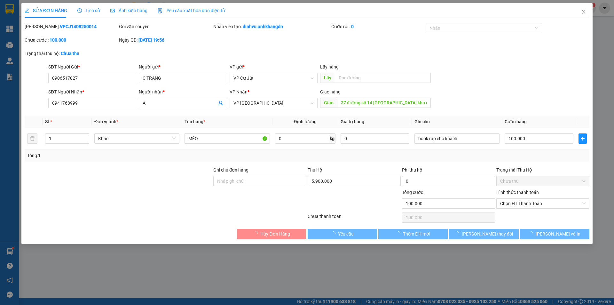
type input "0906517027"
type input "C TRANG"
type input "0941768999"
type input "A"
type input "37 đường số 14 [GEOGRAPHIC_DATA] khu dân cư ven sông"
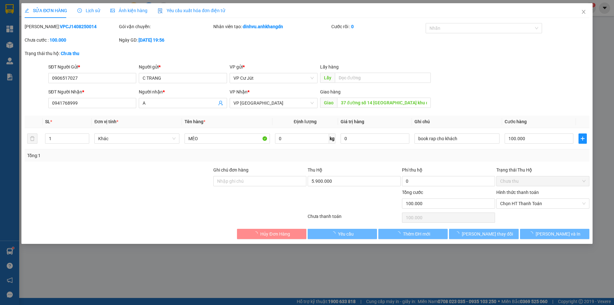
type input "100.000"
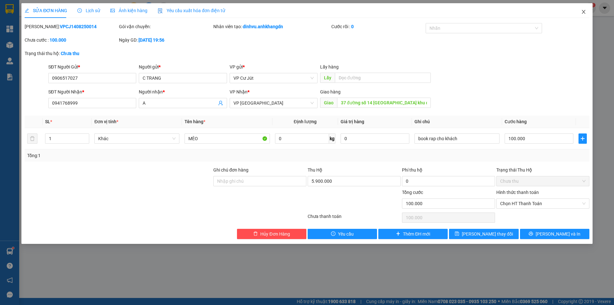
click at [584, 14] on icon "close" at bounding box center [583, 11] width 5 height 5
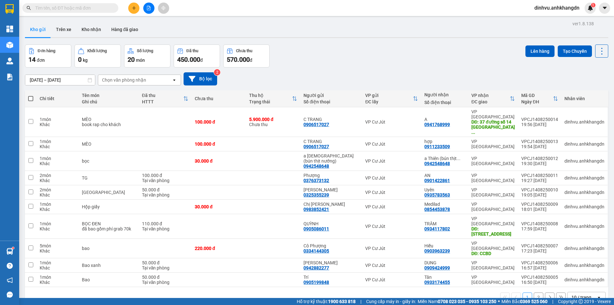
click at [358, 45] on div "Đơn hàng 14 đơn Khối lượng 0 kg Số lượng 20 món Đã thu 450.000 đ Chưa thu 570.0…" at bounding box center [316, 55] width 583 height 23
drag, startPoint x: 183, startPoint y: 115, endPoint x: 182, endPoint y: 129, distance: 13.8
click at [183, 117] on td at bounding box center [165, 122] width 53 height 30
checkbox input "true"
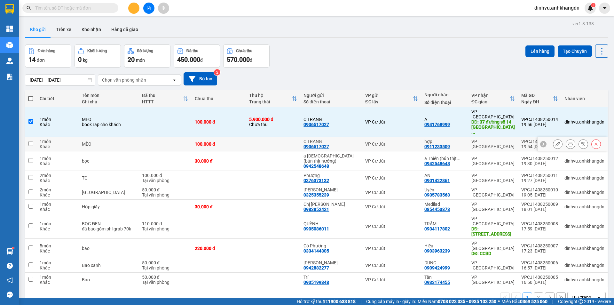
drag, startPoint x: 183, startPoint y: 131, endPoint x: 181, endPoint y: 147, distance: 15.8
click at [183, 137] on td at bounding box center [165, 144] width 53 height 14
checkbox input "true"
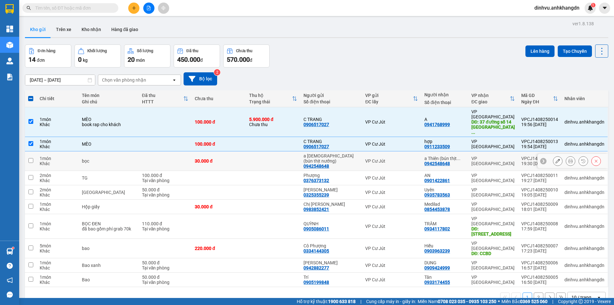
click at [180, 151] on td at bounding box center [165, 161] width 53 height 20
checkbox input "true"
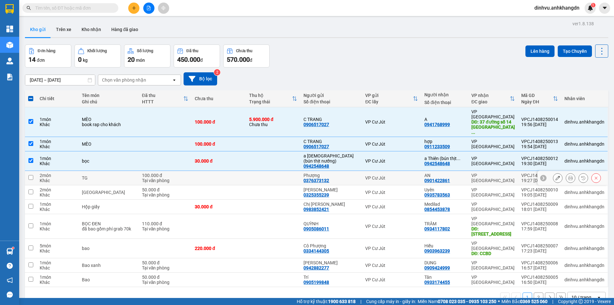
click at [170, 178] on div "Tại văn phòng" at bounding box center [165, 180] width 46 height 5
checkbox input "true"
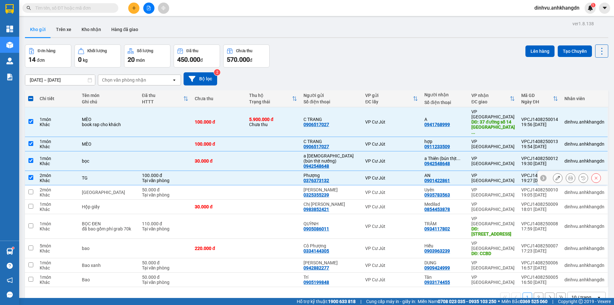
click at [170, 187] on div "50.000 đ" at bounding box center [165, 189] width 46 height 5
checkbox input "true"
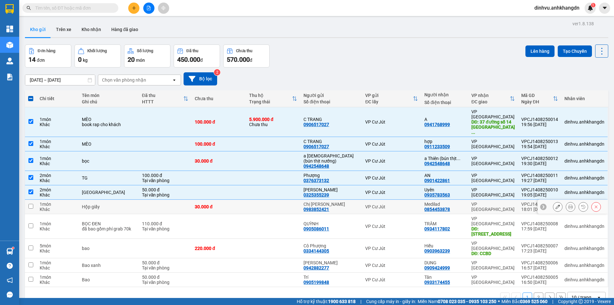
click at [174, 199] on td at bounding box center [165, 206] width 53 height 14
checkbox input "true"
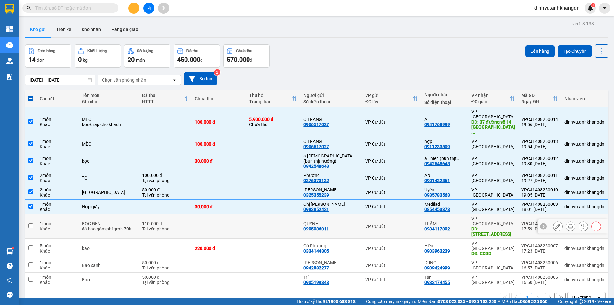
drag, startPoint x: 172, startPoint y: 210, endPoint x: 173, endPoint y: 223, distance: 12.8
click at [172, 226] on div "Tại văn phòng" at bounding box center [165, 228] width 46 height 5
checkbox input "true"
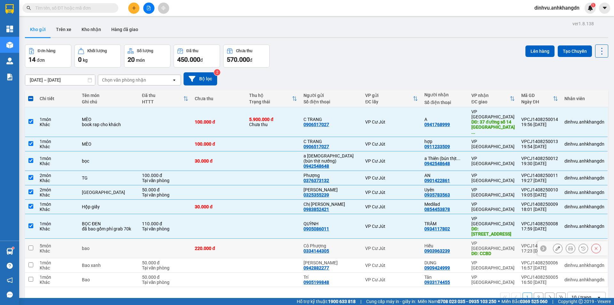
drag, startPoint x: 173, startPoint y: 224, endPoint x: 170, endPoint y: 236, distance: 12.3
click at [173, 238] on td at bounding box center [165, 248] width 53 height 20
checkbox input "true"
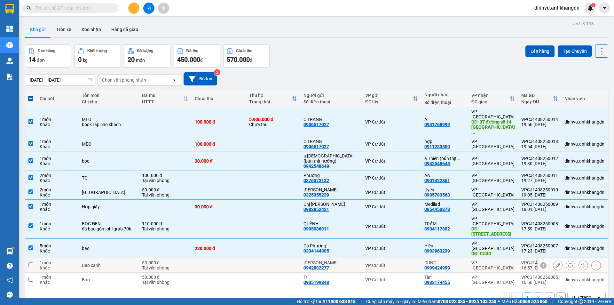
click at [168, 265] on div "Tại văn phòng" at bounding box center [165, 267] width 46 height 5
checkbox input "true"
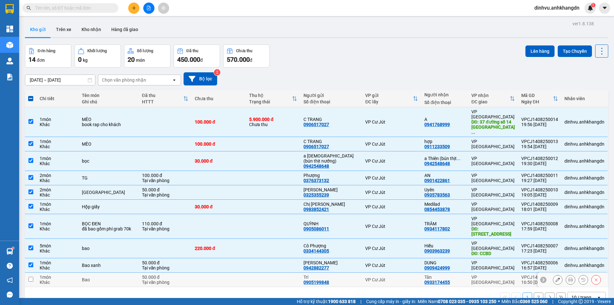
click at [169, 274] on div "50.000 đ" at bounding box center [165, 276] width 46 height 5
checkbox input "true"
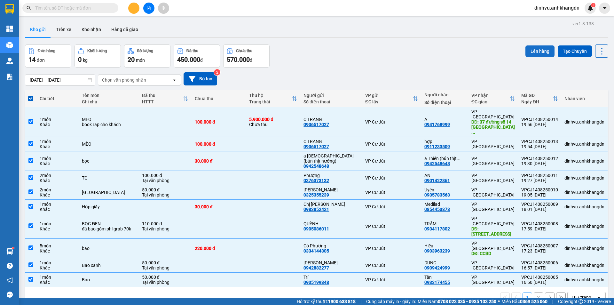
drag, startPoint x: 531, startPoint y: 49, endPoint x: 524, endPoint y: 50, distance: 6.5
click at [530, 49] on button "Lên hàng" at bounding box center [539, 51] width 29 height 12
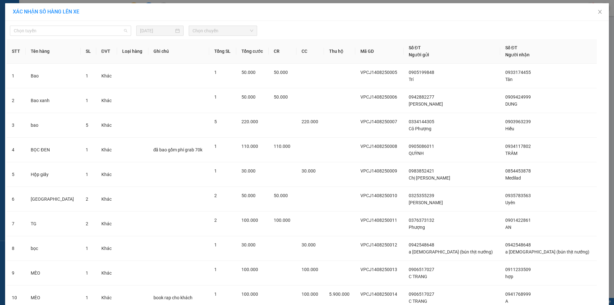
drag, startPoint x: 107, startPoint y: 32, endPoint x: 87, endPoint y: 48, distance: 25.4
click at [106, 32] on span "Chọn tuyến" at bounding box center [70, 31] width 113 height 10
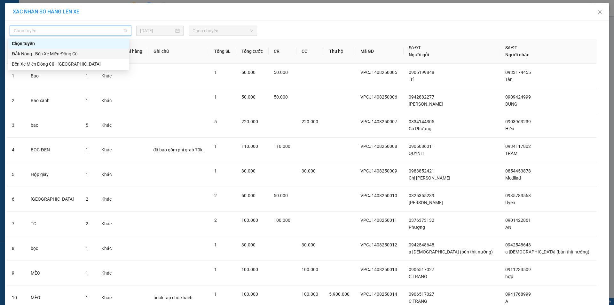
click at [79, 56] on div "Đắk Nông - Bến Xe Miền Đông Cũ" at bounding box center [68, 53] width 113 height 7
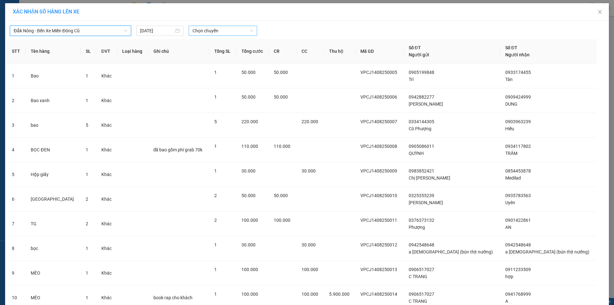
drag, startPoint x: 215, startPoint y: 30, endPoint x: 215, endPoint y: 35, distance: 5.1
click at [215, 32] on span "Chọn chuyến" at bounding box center [222, 31] width 61 height 10
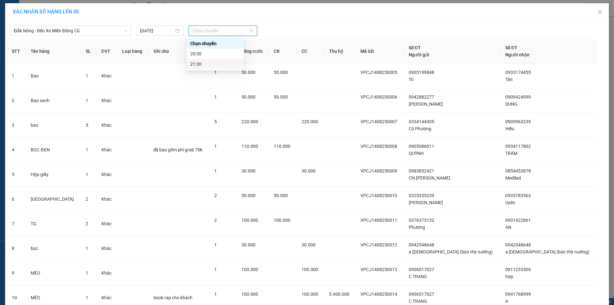
click at [213, 69] on body "Kết quả tìm kiếm ( 0 ) Bộ lọc No Data dinhvu.anhkhangdn 1 Tổng Quan Kho hàng mớ…" at bounding box center [307, 152] width 614 height 305
click at [209, 66] on td at bounding box center [178, 76] width 61 height 25
click at [221, 34] on span "Chọn chuyến" at bounding box center [222, 31] width 61 height 10
click at [216, 62] on div "21:30" at bounding box center [215, 63] width 50 height 7
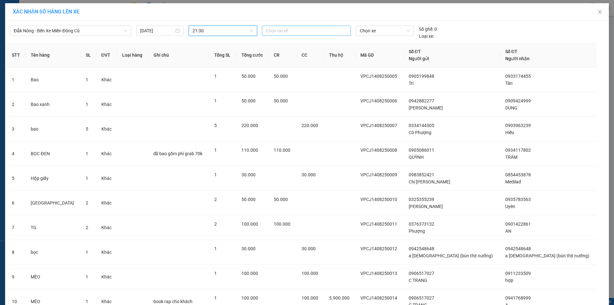
click at [282, 29] on div at bounding box center [306, 31] width 86 height 8
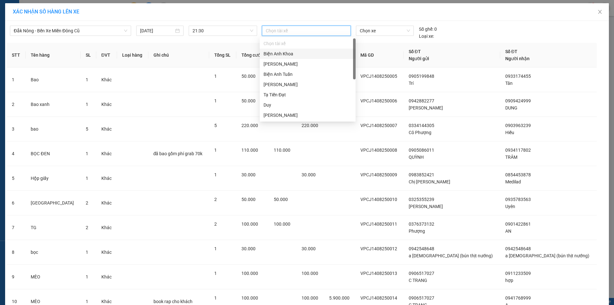
click at [282, 30] on div at bounding box center [306, 31] width 86 height 8
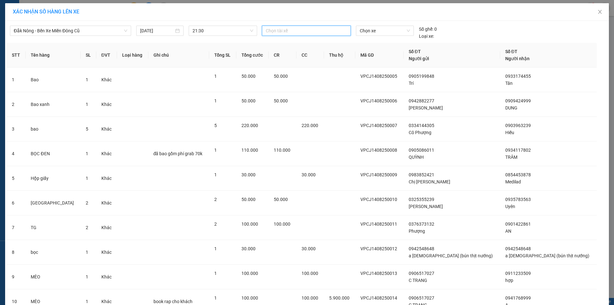
click at [325, 27] on div at bounding box center [306, 31] width 86 height 8
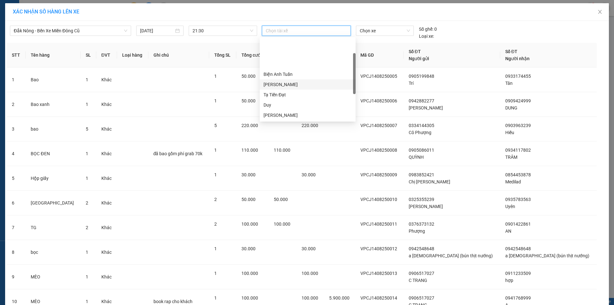
scroll to position [64, 0]
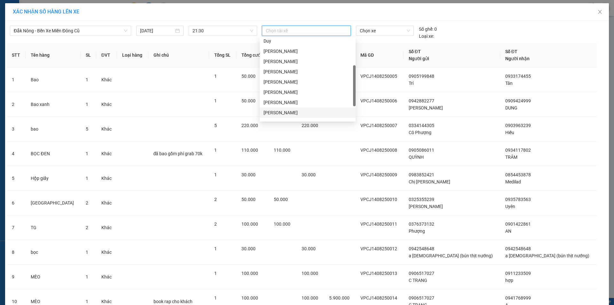
click at [293, 111] on div "[PERSON_NAME]" at bounding box center [307, 112] width 88 height 7
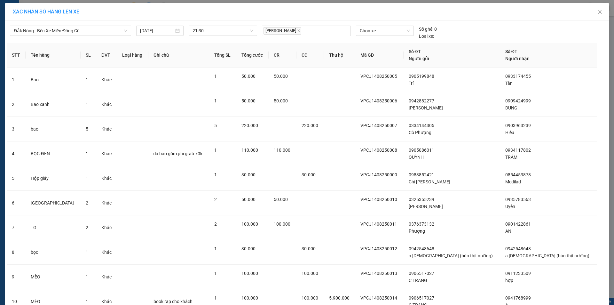
click at [339, 19] on div "XÁC NHẬN SỐ HÀNG LÊN XE" at bounding box center [307, 12] width 604 height 18
drag, startPoint x: 368, startPoint y: 30, endPoint x: 374, endPoint y: 45, distance: 16.7
click at [368, 30] on span "Chọn xe" at bounding box center [385, 31] width 50 height 10
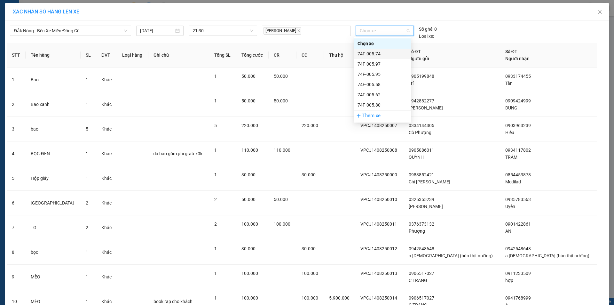
click at [376, 55] on div "74F-005.74" at bounding box center [382, 53] width 50 height 7
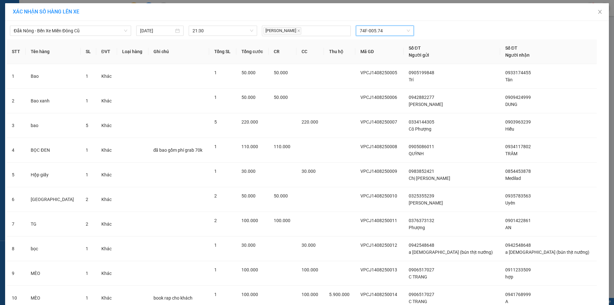
click at [483, 26] on div "[PERSON_NAME] 74F-005.74 74F-005.74" at bounding box center [384, 31] width 251 height 11
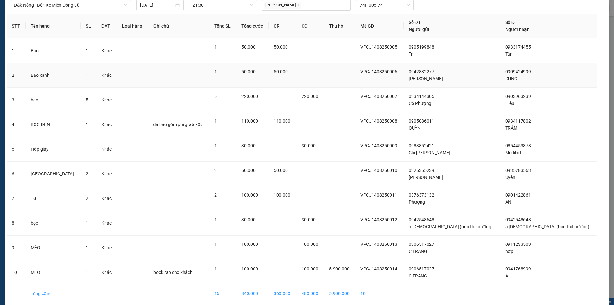
scroll to position [52, 0]
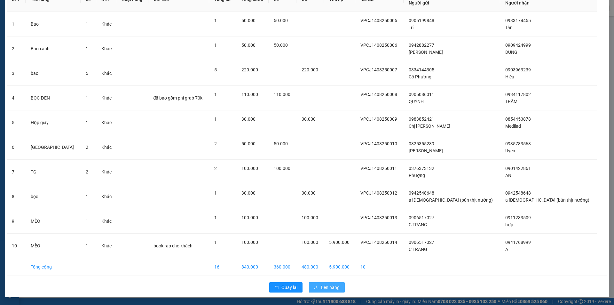
click at [332, 291] on button "Lên hàng" at bounding box center [327, 287] width 36 height 10
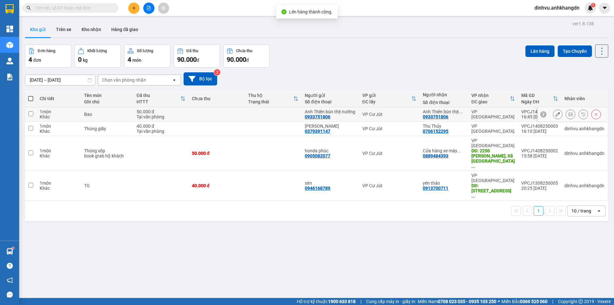
click at [217, 120] on td at bounding box center [217, 114] width 57 height 14
checkbox input "true"
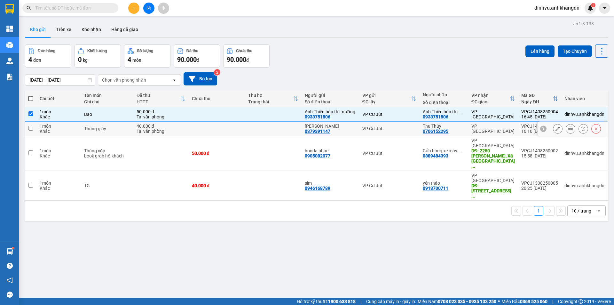
click at [218, 130] on td at bounding box center [217, 128] width 57 height 14
checkbox input "true"
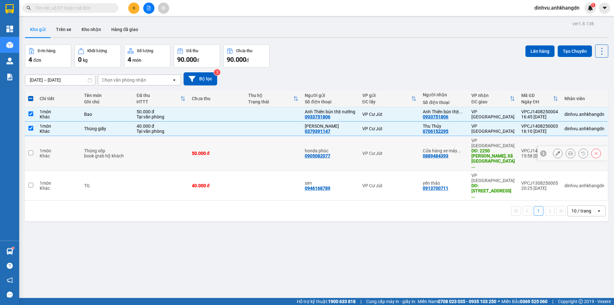
drag, startPoint x: 218, startPoint y: 144, endPoint x: 222, endPoint y: 161, distance: 18.3
click at [218, 144] on td "50.000 đ" at bounding box center [217, 153] width 57 height 35
checkbox input "true"
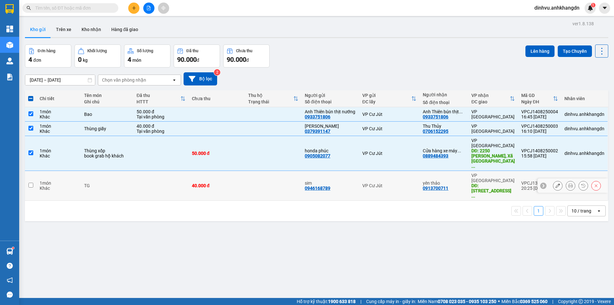
click at [221, 171] on td "40.000 đ" at bounding box center [217, 186] width 57 height 30
checkbox input "true"
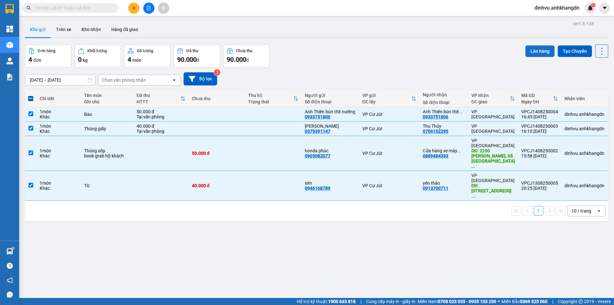
click at [525, 51] on button "Lên hàng" at bounding box center [539, 51] width 29 height 12
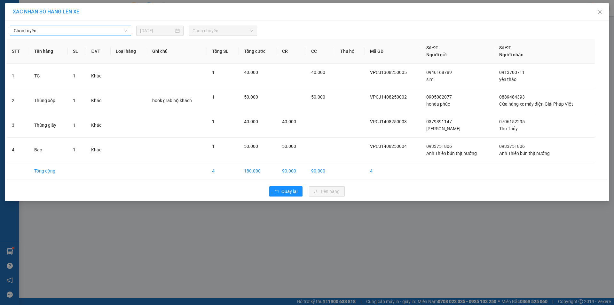
click at [108, 30] on span "Chọn tuyến" at bounding box center [70, 31] width 113 height 10
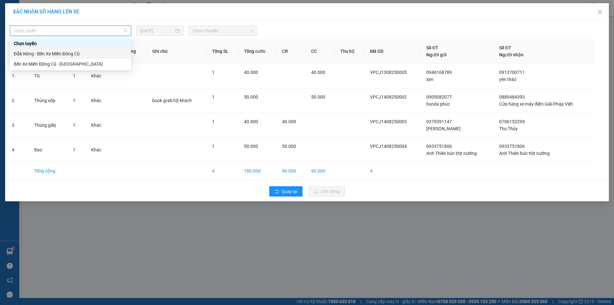
click at [90, 53] on div "Đắk Nông - Bến Xe Miền Đông Cũ" at bounding box center [70, 53] width 113 height 7
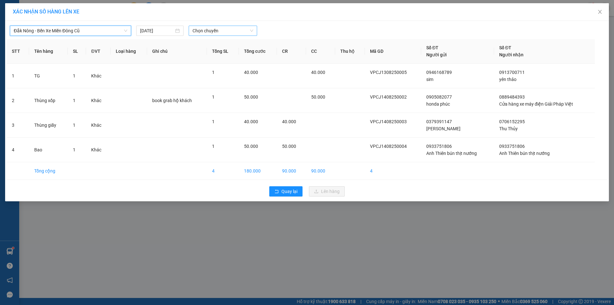
click at [222, 35] on span "Chọn chuyến" at bounding box center [222, 31] width 61 height 10
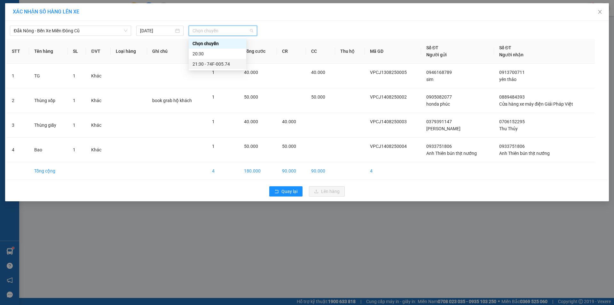
click at [229, 62] on div "21:30 - 74F-005.74" at bounding box center [217, 63] width 50 height 7
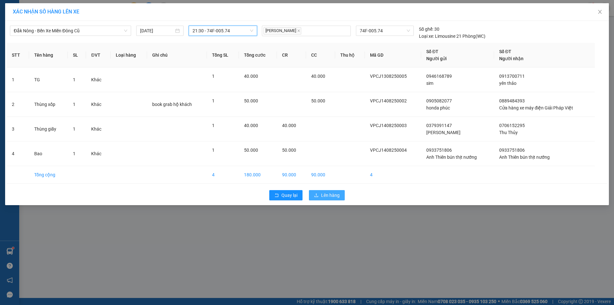
click at [333, 192] on span "Lên hàng" at bounding box center [330, 194] width 19 height 7
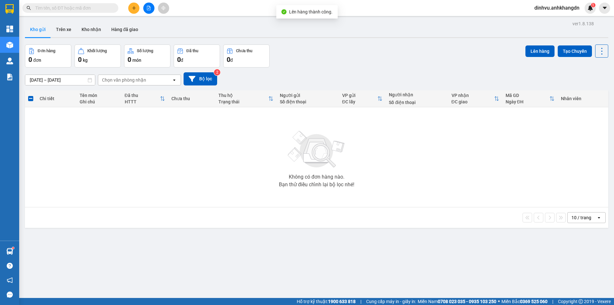
click at [147, 11] on button at bounding box center [148, 8] width 11 height 11
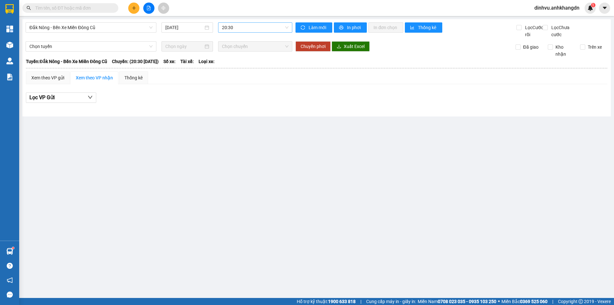
click at [240, 27] on span "20:30" at bounding box center [255, 28] width 66 height 10
click at [243, 64] on div "21:30 - 74F-005.74" at bounding box center [247, 61] width 58 height 10
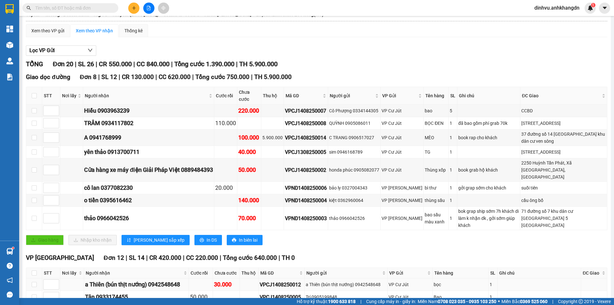
scroll to position [207, 0]
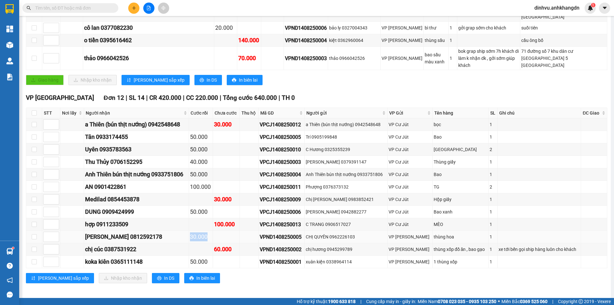
drag, startPoint x: 207, startPoint y: 236, endPoint x: 219, endPoint y: 235, distance: 11.9
click at [213, 236] on td "30.000" at bounding box center [201, 237] width 24 height 12
click at [213, 224] on td at bounding box center [201, 224] width 24 height 12
drag, startPoint x: 193, startPoint y: 212, endPoint x: 225, endPoint y: 211, distance: 31.7
click at [225, 211] on tr "DUNG 0909424999 50.000 VPCJ1408250006 [PERSON_NAME] 0942882277 VP Cư Jút Bao xa…" at bounding box center [316, 212] width 581 height 12
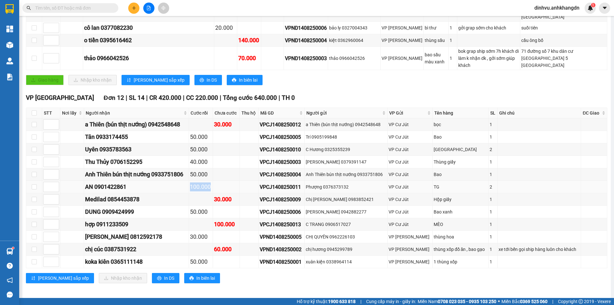
drag, startPoint x: 195, startPoint y: 184, endPoint x: 221, endPoint y: 183, distance: 25.9
click at [221, 184] on tr "AN 0901422861 100.000 VPCJ1408250011 Phượng 0376373132 VP Cư Jút TG 2" at bounding box center [316, 187] width 581 height 12
drag, startPoint x: 196, startPoint y: 168, endPoint x: 226, endPoint y: 170, distance: 29.5
click at [225, 170] on tr "Anh Thiên bún thịt nướng 0933751806 50.000 VPCJ1408250004 Anh Thiên bún thịt nư…" at bounding box center [316, 174] width 581 height 12
drag, startPoint x: 197, startPoint y: 157, endPoint x: 215, endPoint y: 158, distance: 17.6
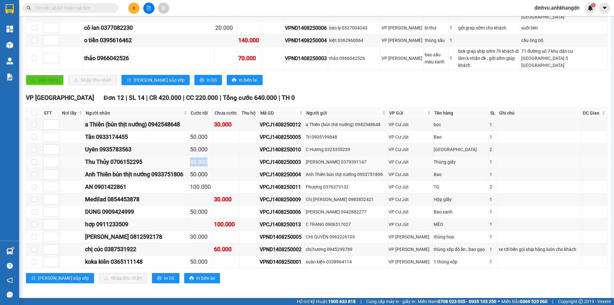
click at [212, 158] on div "40.000" at bounding box center [201, 161] width 22 height 9
drag, startPoint x: 201, startPoint y: 146, endPoint x: 217, endPoint y: 145, distance: 16.1
click at [212, 145] on div "50.000" at bounding box center [201, 149] width 22 height 9
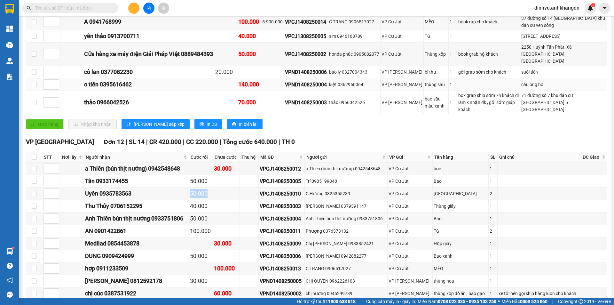
scroll to position [175, 0]
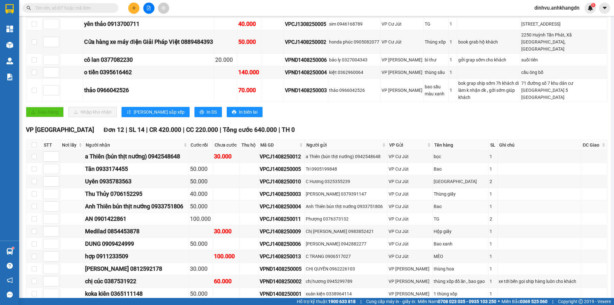
click at [232, 206] on td at bounding box center [226, 206] width 27 height 12
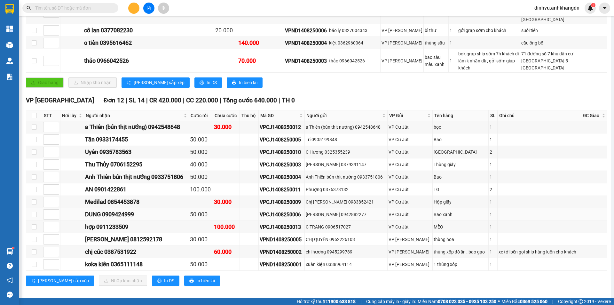
scroll to position [207, 0]
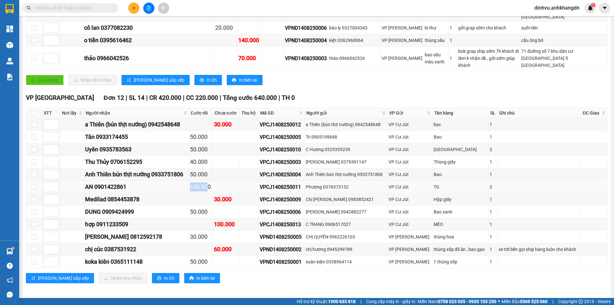
drag, startPoint x: 199, startPoint y: 186, endPoint x: 216, endPoint y: 185, distance: 17.3
click at [212, 185] on div "100.000" at bounding box center [201, 186] width 22 height 9
click at [212, 186] on div "100.000" at bounding box center [201, 186] width 22 height 9
drag, startPoint x: 221, startPoint y: 258, endPoint x: 228, endPoint y: 257, distance: 7.4
click at [228, 257] on tr "koka kiên 0365111148 50.000 VPND1408250001 xuân kiện 0338964114 VP Nam Dong 1 t…" at bounding box center [316, 261] width 581 height 12
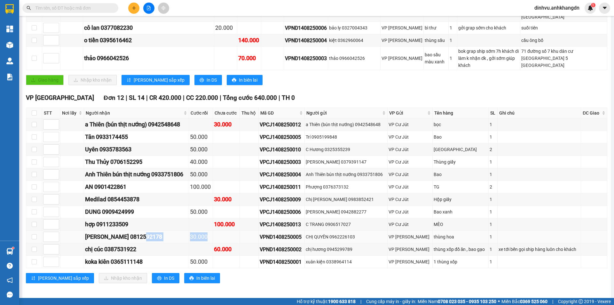
drag, startPoint x: 195, startPoint y: 235, endPoint x: 218, endPoint y: 235, distance: 22.7
click at [218, 235] on tr "[PERSON_NAME] 0812592178 30.000 VPND1408250005 CHỊ QUYÊN 0962226103 VP [PERSON_…" at bounding box center [316, 237] width 581 height 12
drag, startPoint x: 199, startPoint y: 258, endPoint x: 219, endPoint y: 253, distance: 21.4
click at [223, 257] on tr "koka kiên 0365111148 50.000 VPND1408250001 xuân kiện 0338964114 VP Nam Dong 1 t…" at bounding box center [316, 261] width 581 height 12
drag, startPoint x: 198, startPoint y: 237, endPoint x: 223, endPoint y: 237, distance: 25.3
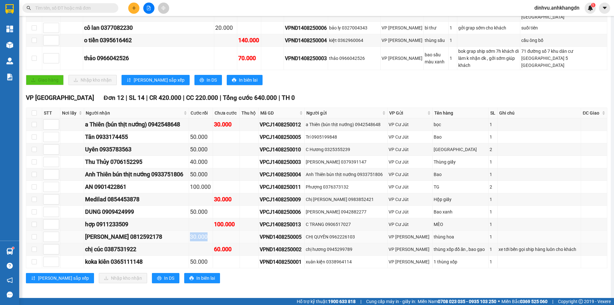
click at [223, 237] on tr "[PERSON_NAME] 0812592178 30.000 VPND1408250005 CHỊ QUYÊN 0962226103 VP [PERSON_…" at bounding box center [316, 237] width 581 height 12
drag, startPoint x: 201, startPoint y: 209, endPoint x: 223, endPoint y: 209, distance: 21.1
click at [223, 209] on tr "DUNG 0909424999 50.000 VPCJ1408250006 [PERSON_NAME] 0942882277 VP Cư Jút Bao xa…" at bounding box center [316, 212] width 581 height 12
drag, startPoint x: 217, startPoint y: 201, endPoint x: 214, endPoint y: 199, distance: 4.3
click at [213, 201] on td at bounding box center [201, 199] width 24 height 12
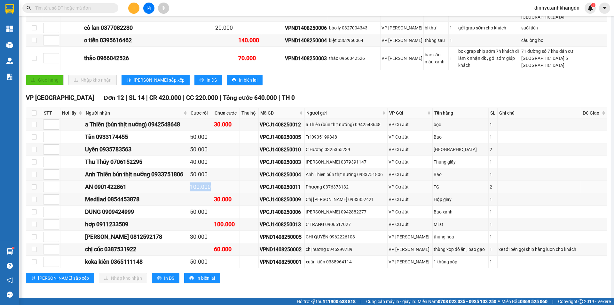
drag, startPoint x: 197, startPoint y: 184, endPoint x: 223, endPoint y: 183, distance: 25.9
click at [223, 183] on tr "AN 0901422861 100.000 VPCJ1408250011 Phượng 0376373132 VP Cư Jút TG 2" at bounding box center [316, 187] width 581 height 12
click at [223, 183] on td at bounding box center [226, 187] width 27 height 12
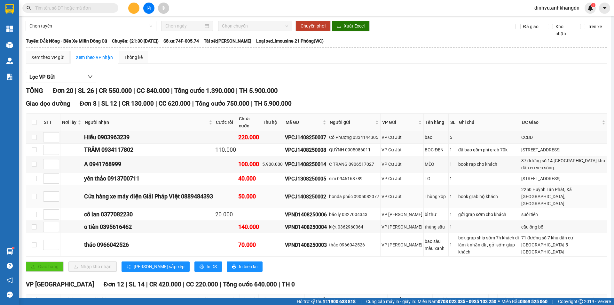
scroll to position [0, 0]
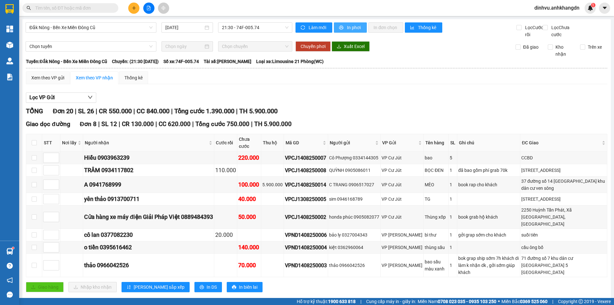
click at [350, 32] on button "In phơi" at bounding box center [350, 27] width 33 height 10
click at [352, 30] on span "In phơi" at bounding box center [354, 27] width 15 height 7
click at [66, 28] on span "Đắk Nông - Bến Xe Miền Đông Cũ" at bounding box center [90, 28] width 123 height 10
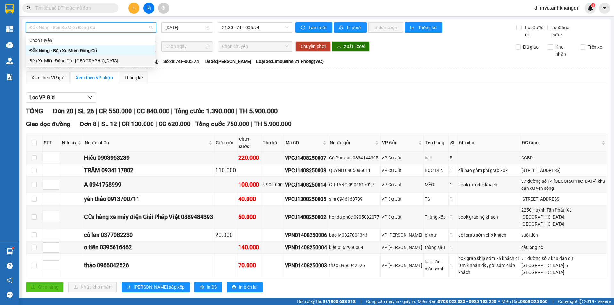
click at [61, 61] on div "Bến Xe Miền Đông Cũ - [GEOGRAPHIC_DATA]" at bounding box center [90, 60] width 122 height 7
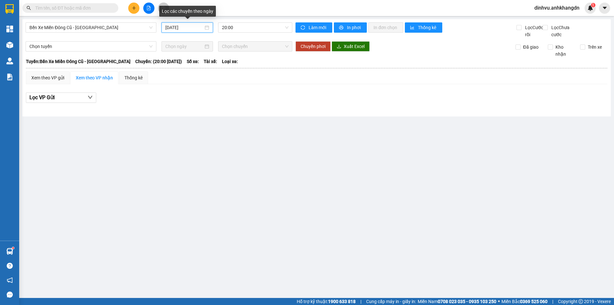
click at [190, 29] on input "[DATE]" at bounding box center [184, 27] width 38 height 7
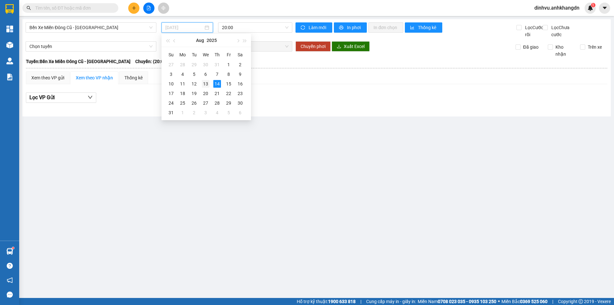
click at [205, 87] on div "13" at bounding box center [206, 84] width 8 height 8
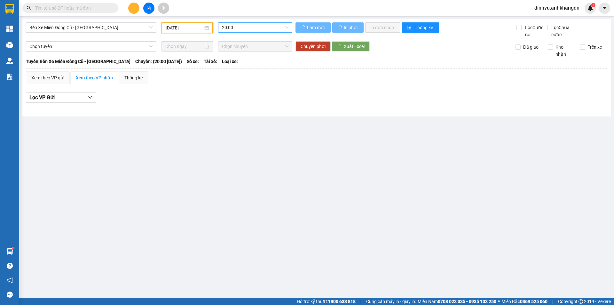
click at [242, 27] on span "20:00" at bounding box center [255, 28] width 66 height 10
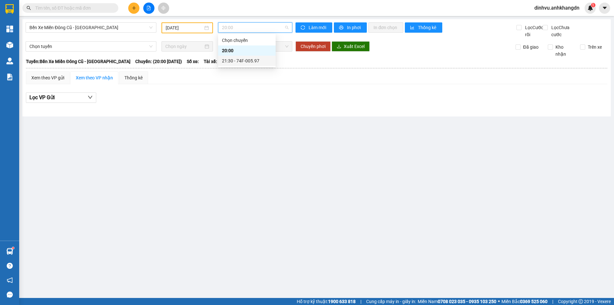
click at [236, 58] on div "21:30 - 74F-005.97" at bounding box center [247, 60] width 50 height 7
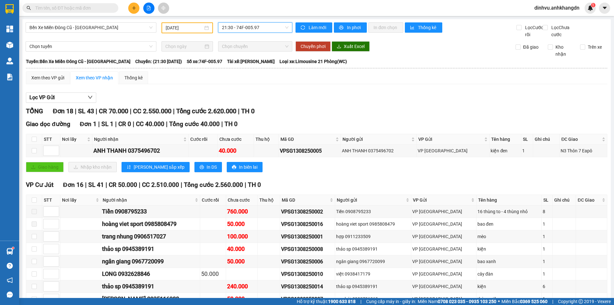
click at [473, 47] on div "Bến Xe Miền Đông Cũ - [GEOGRAPHIC_DATA] Nông [DATE] 21:30 21:30 - 74F-005.97 Là…" at bounding box center [316, 257] width 588 height 476
click at [185, 29] on input "[DATE]" at bounding box center [184, 27] width 37 height 7
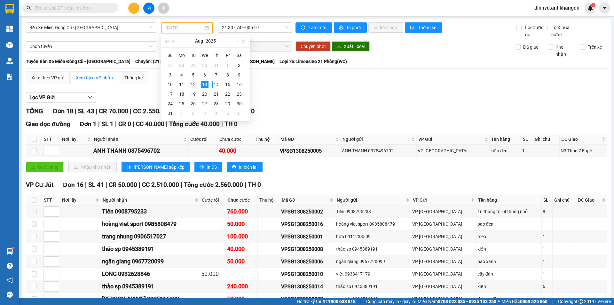
click at [193, 84] on div "12" at bounding box center [193, 85] width 8 height 8
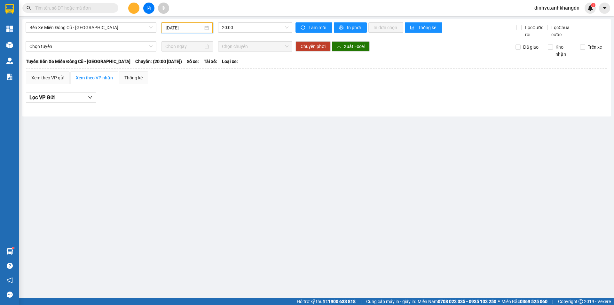
drag, startPoint x: 242, startPoint y: 29, endPoint x: 241, endPoint y: 39, distance: 9.9
click at [242, 29] on span "20:00" at bounding box center [255, 28] width 66 height 10
click at [242, 59] on div "21:30 - 74F-005.74" at bounding box center [247, 60] width 50 height 7
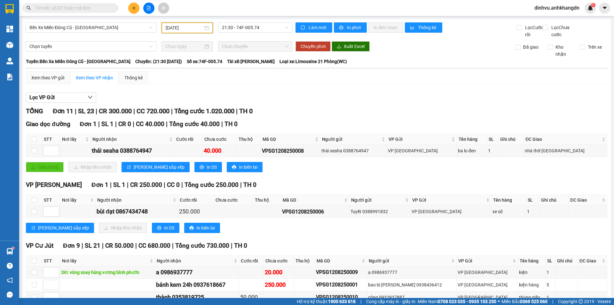
click at [193, 28] on input "[DATE]" at bounding box center [184, 27] width 37 height 7
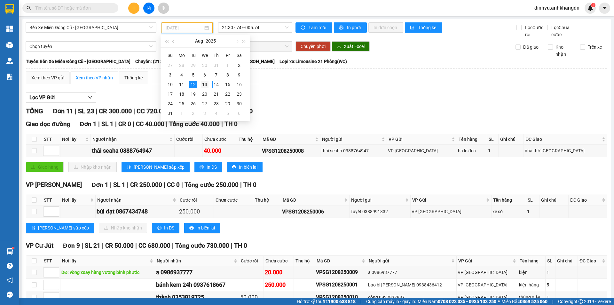
click at [205, 83] on div "13" at bounding box center [205, 85] width 8 height 8
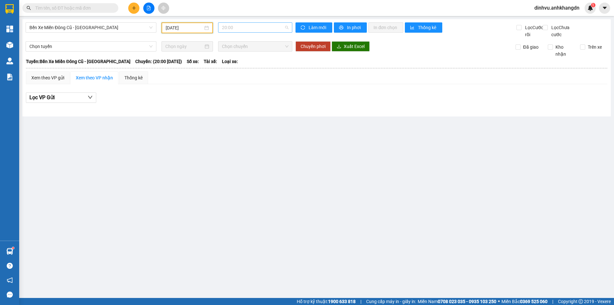
click at [240, 30] on span "20:00" at bounding box center [255, 28] width 66 height 10
click at [239, 57] on div "21:30 - 74F-005.97" at bounding box center [247, 60] width 50 height 7
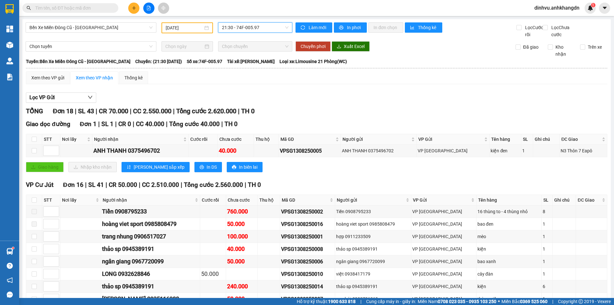
click at [202, 29] on div "[DATE]" at bounding box center [187, 27] width 43 height 7
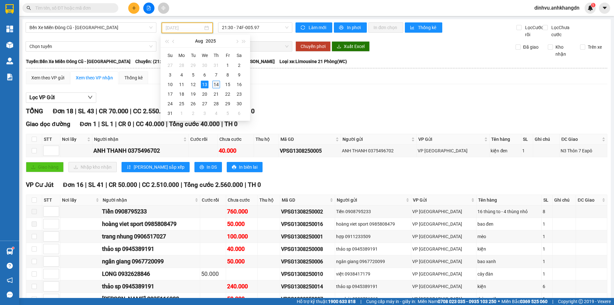
click at [216, 85] on div "14" at bounding box center [216, 85] width 8 height 8
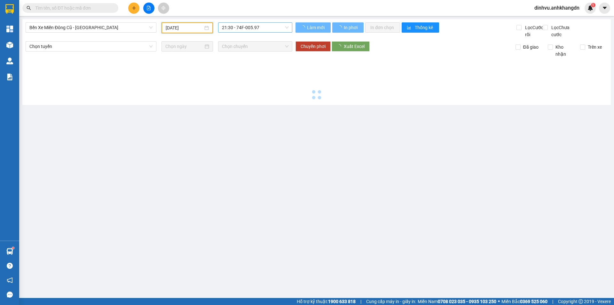
type input "[DATE]"
click at [243, 29] on span "21:30 - 74F-005.97" at bounding box center [255, 28] width 66 height 10
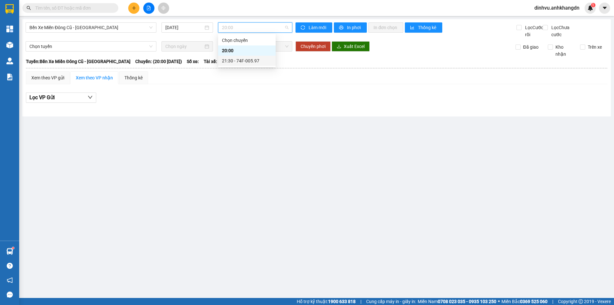
click at [242, 62] on div "21:30 - 74F-005.97" at bounding box center [247, 60] width 50 height 7
